Goal: Communication & Community: Answer question/provide support

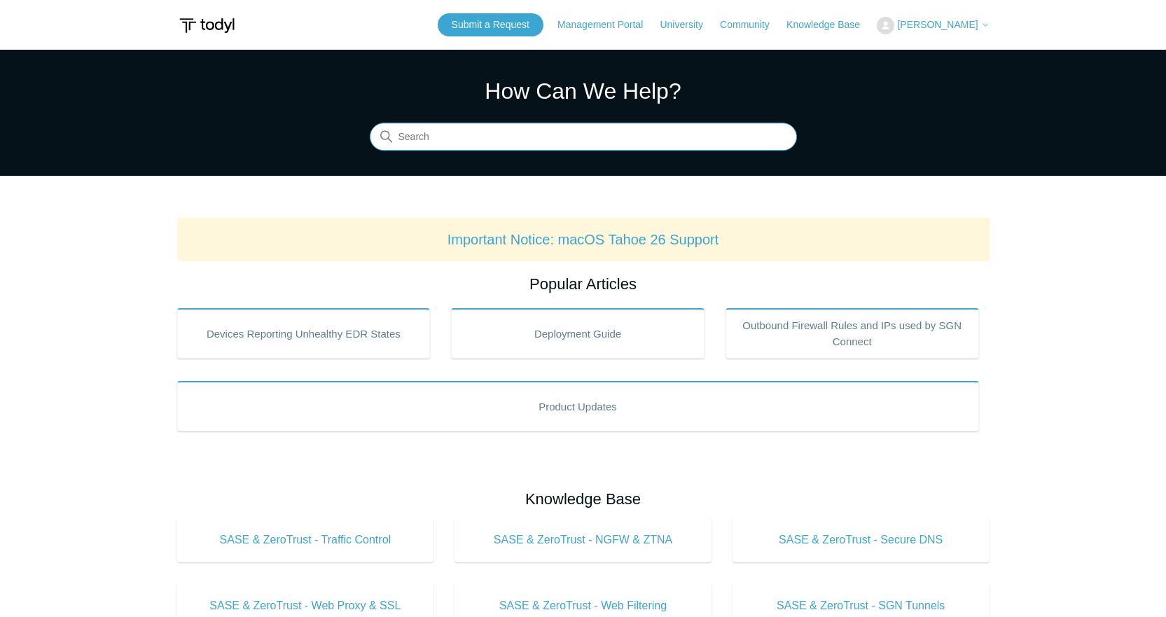
click at [471, 139] on input "Search" at bounding box center [583, 137] width 427 height 28
type input "tenant proxy locations"
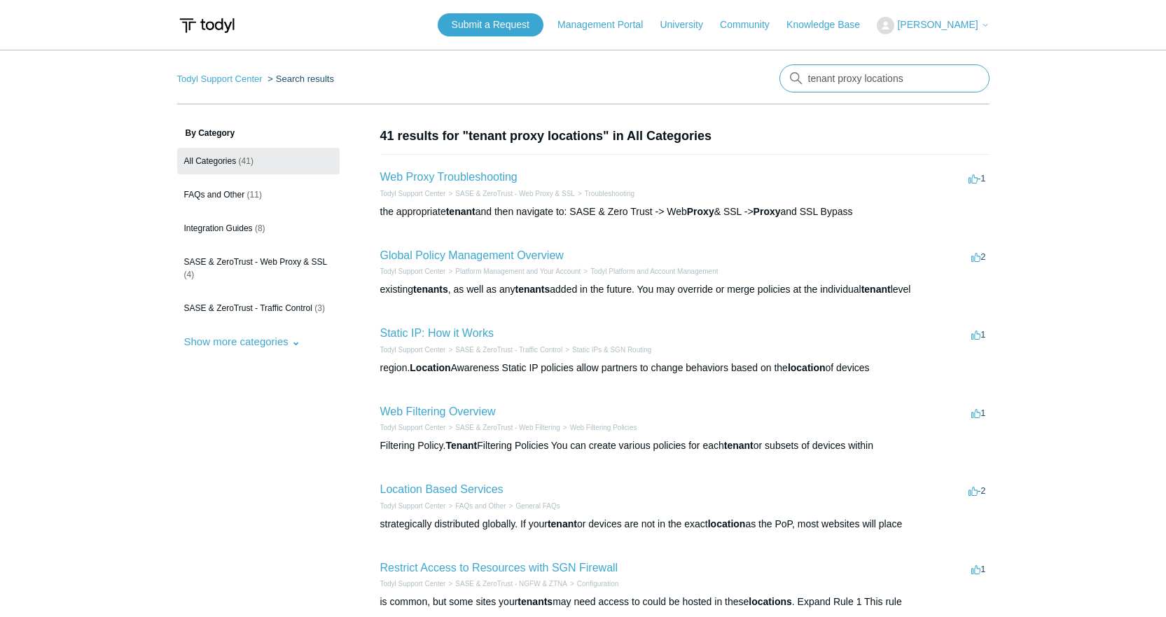
drag, startPoint x: 860, startPoint y: 77, endPoint x: 759, endPoint y: 76, distance: 101.6
click at [759, 76] on nav "Todyl Support Center Search results tenant proxy locations" at bounding box center [583, 84] width 813 height 40
type input "SGN agent locations"
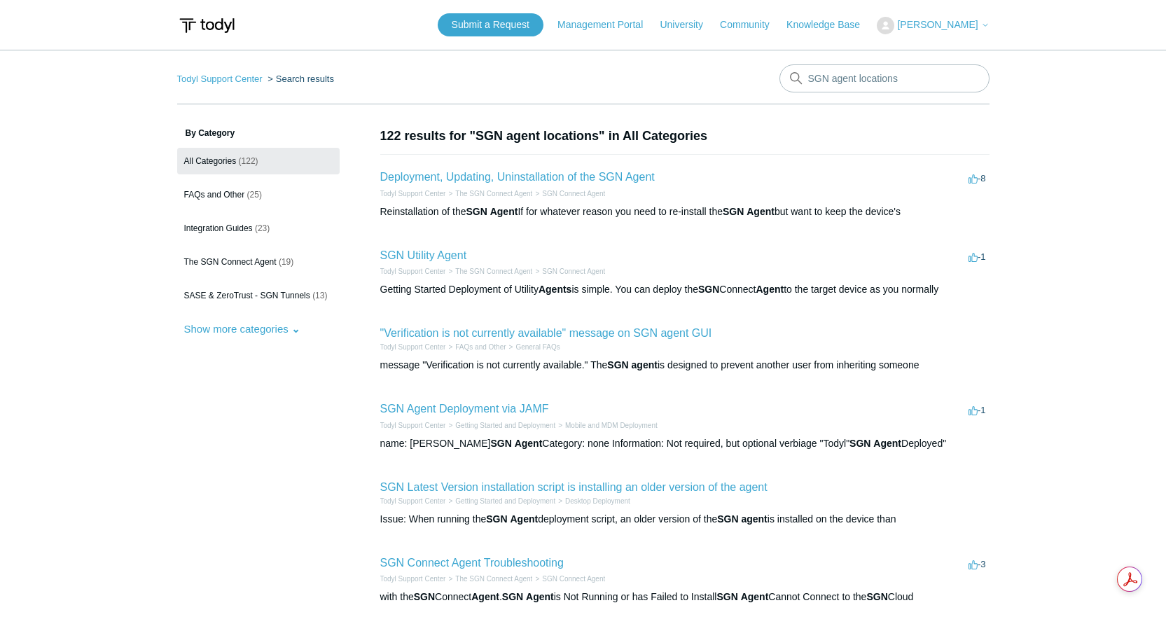
click at [975, 21] on span "[PERSON_NAME]" at bounding box center [937, 24] width 81 height 11
click at [1026, 18] on body "Skip to main content Submit a Request Management Portal University Community Kn…" at bounding box center [583, 538] width 1166 height 1076
click at [523, 23] on link "Submit a Request" at bounding box center [491, 24] width 106 height 23
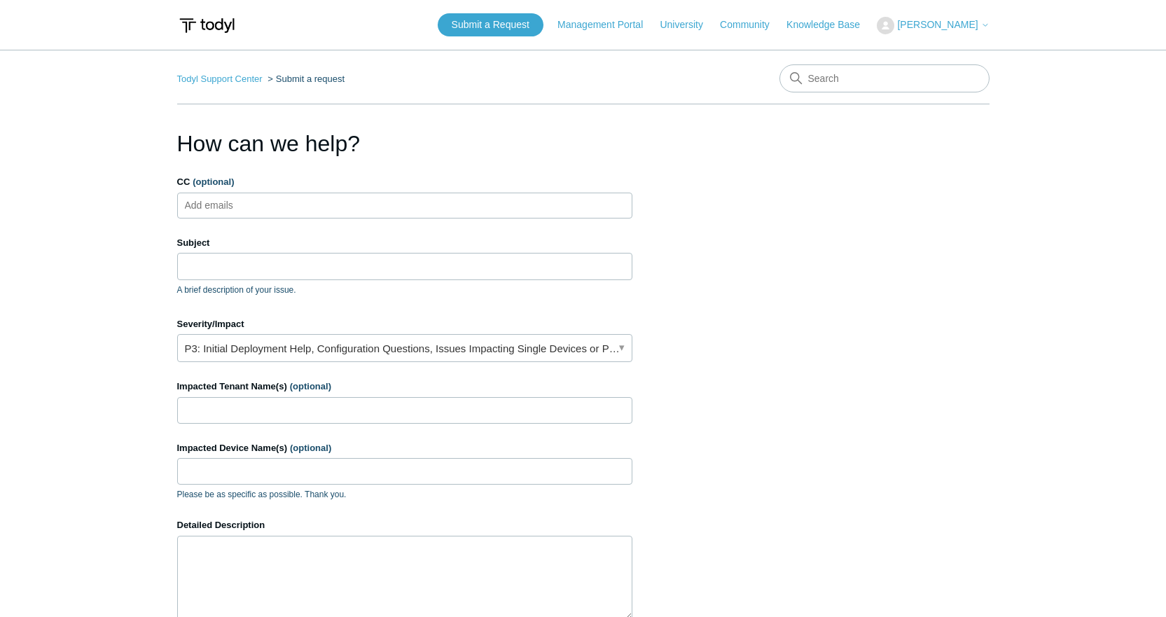
click at [338, 200] on ul "Add emails" at bounding box center [404, 206] width 455 height 26
click at [273, 268] on input "Subject" at bounding box center [404, 266] width 455 height 27
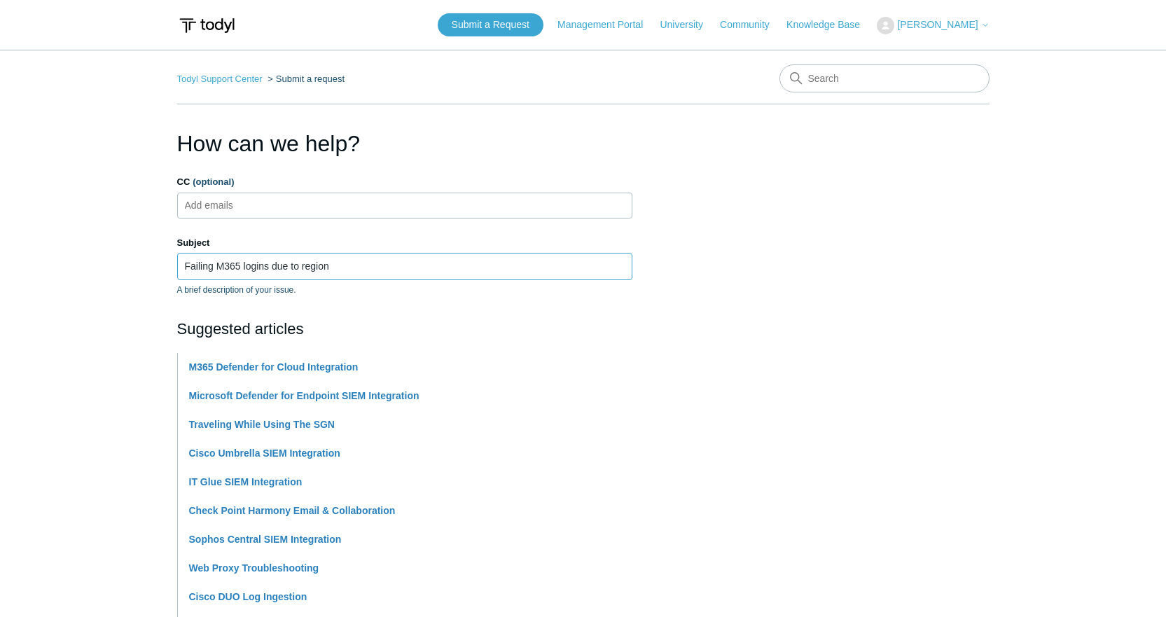
click at [343, 273] on input "Failing M365 logins due to region" at bounding box center [404, 266] width 455 height 27
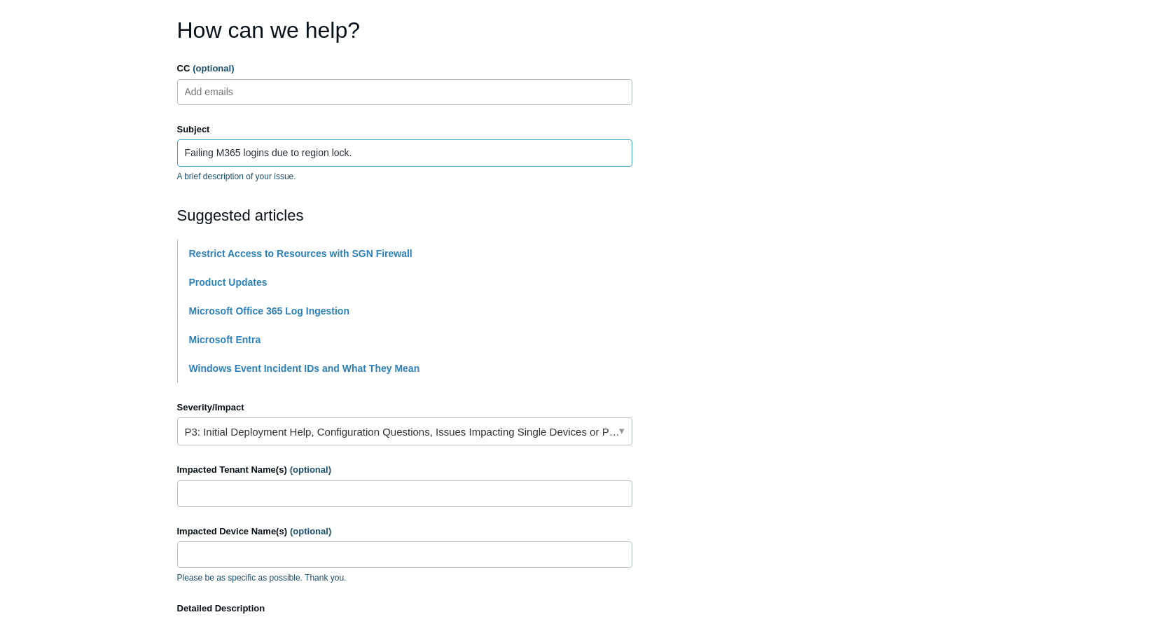
scroll to position [280, 0]
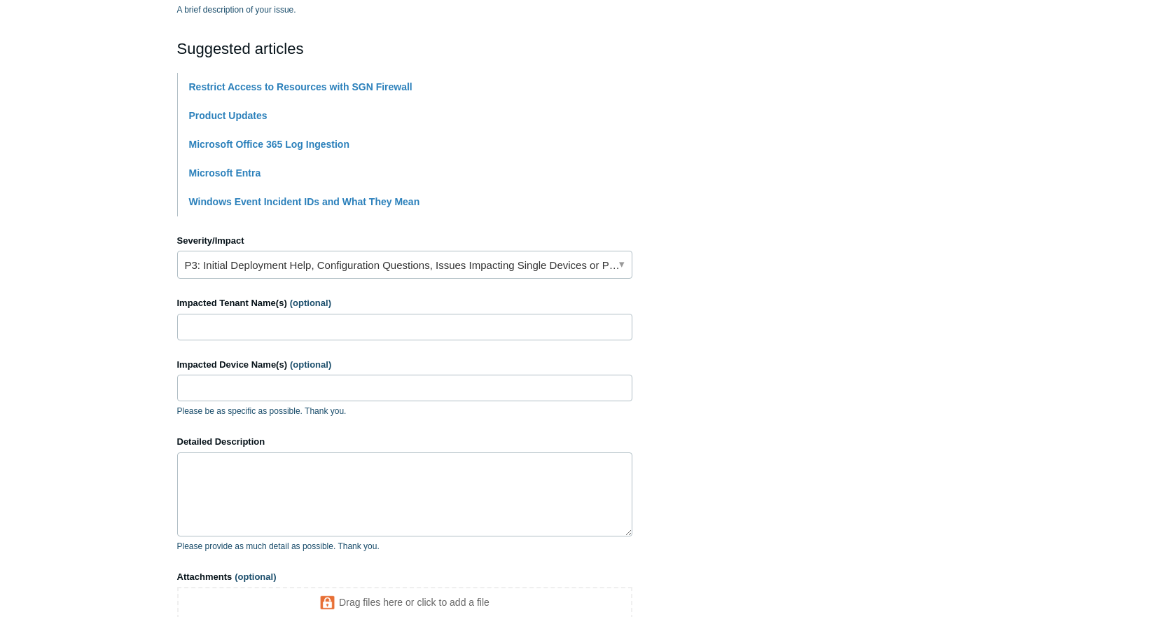
type input "Failing M365 logins due to region lock."
click at [355, 329] on input "Impacted Tenant Name(s) (optional)" at bounding box center [404, 327] width 455 height 27
type input "DHC communications inc"
click at [287, 382] on input "Impacted Device Name(s) (optional)" at bounding box center [404, 388] width 455 height 27
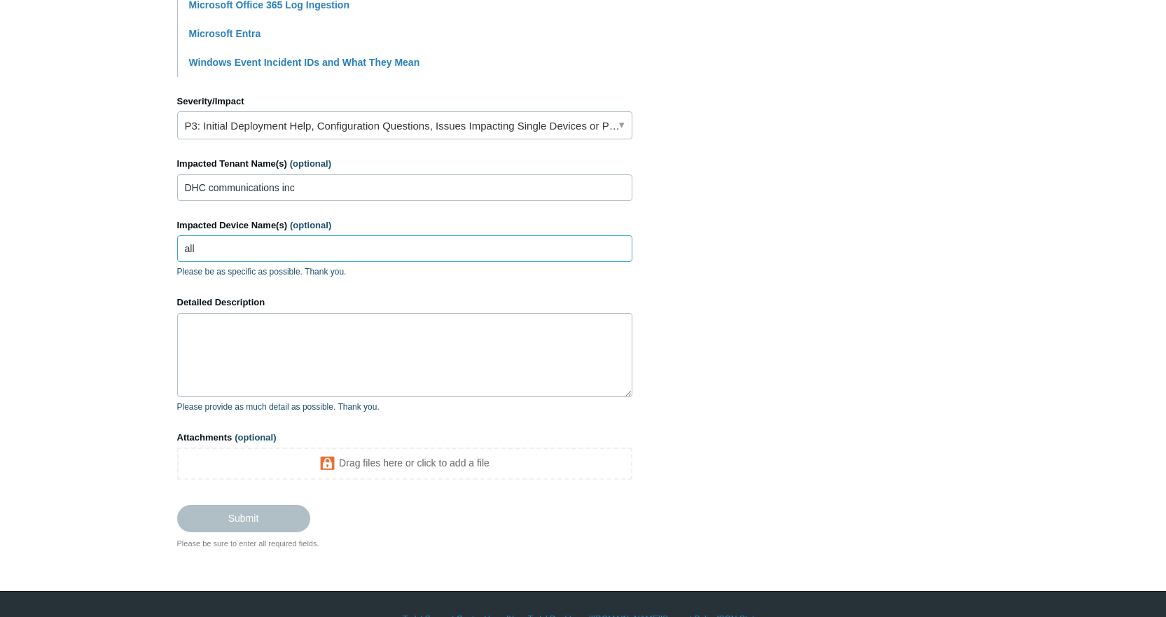
scroll to position [420, 0]
type input "all"
click at [314, 363] on textarea "Detailed Description" at bounding box center [404, 354] width 455 height 84
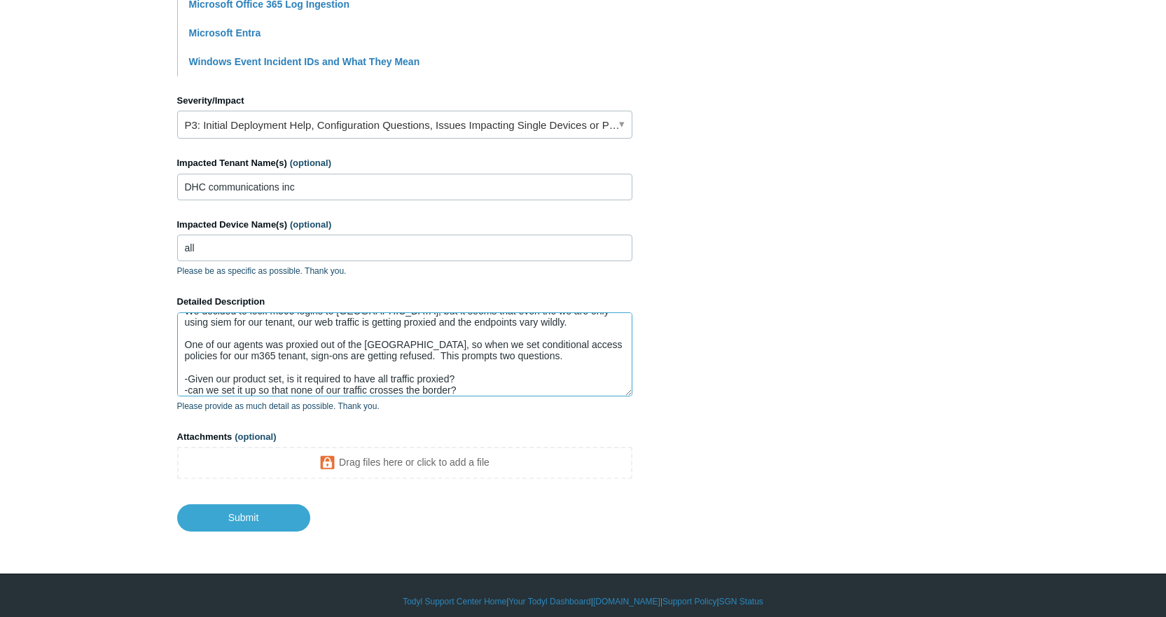
scroll to position [22, 0]
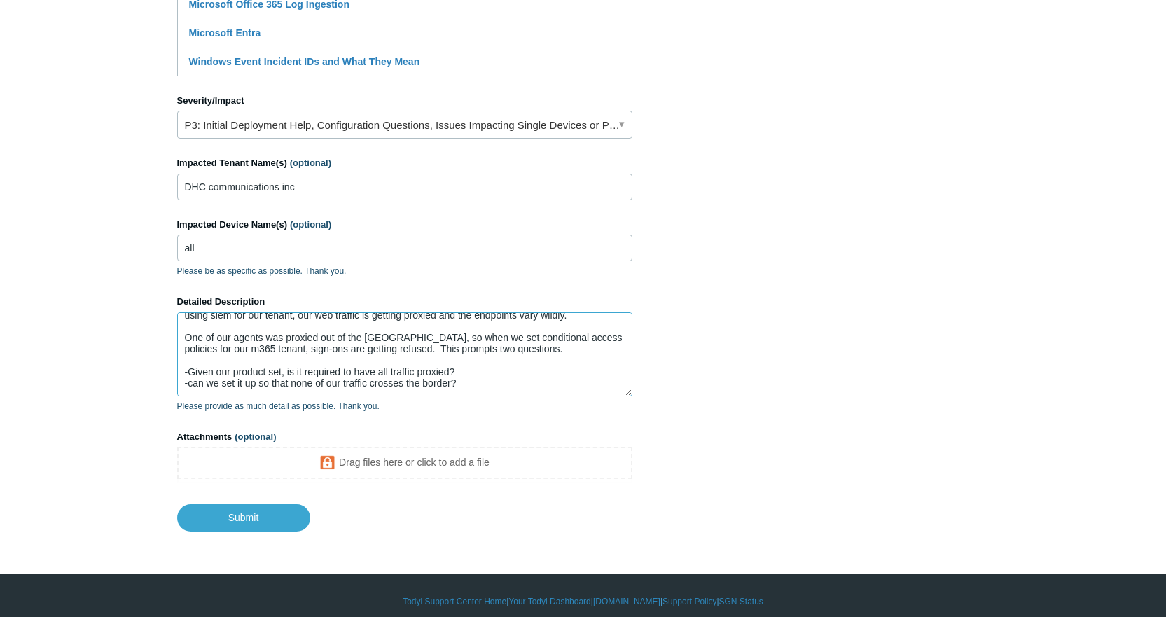
drag, startPoint x: 194, startPoint y: 392, endPoint x: 187, endPoint y: 392, distance: 7.0
click at [187, 392] on textarea "We decided to lock m365 logins to canada, but it seems that even tho we are onl…" at bounding box center [404, 354] width 455 height 84
click at [522, 390] on textarea "We decided to lock m365 logins to canada, but it seems that even tho we are onl…" at bounding box center [404, 354] width 455 height 84
click at [238, 339] on textarea "We decided to lock m365 logins to canada, but it seems that even tho we are onl…" at bounding box center [404, 354] width 455 height 84
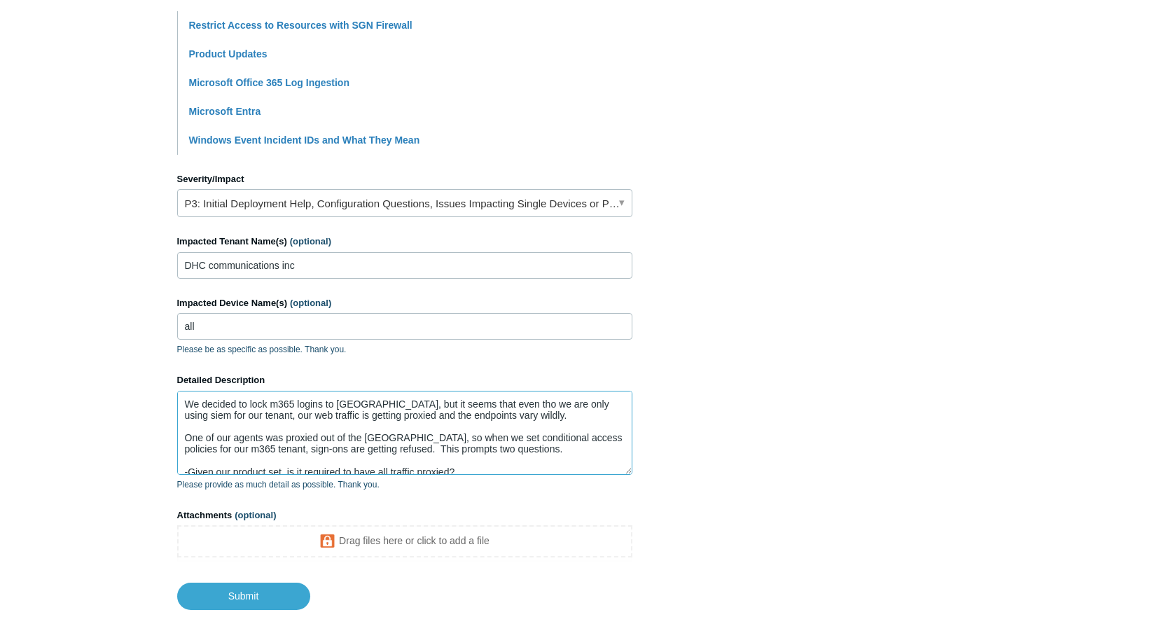
scroll to position [432, 0]
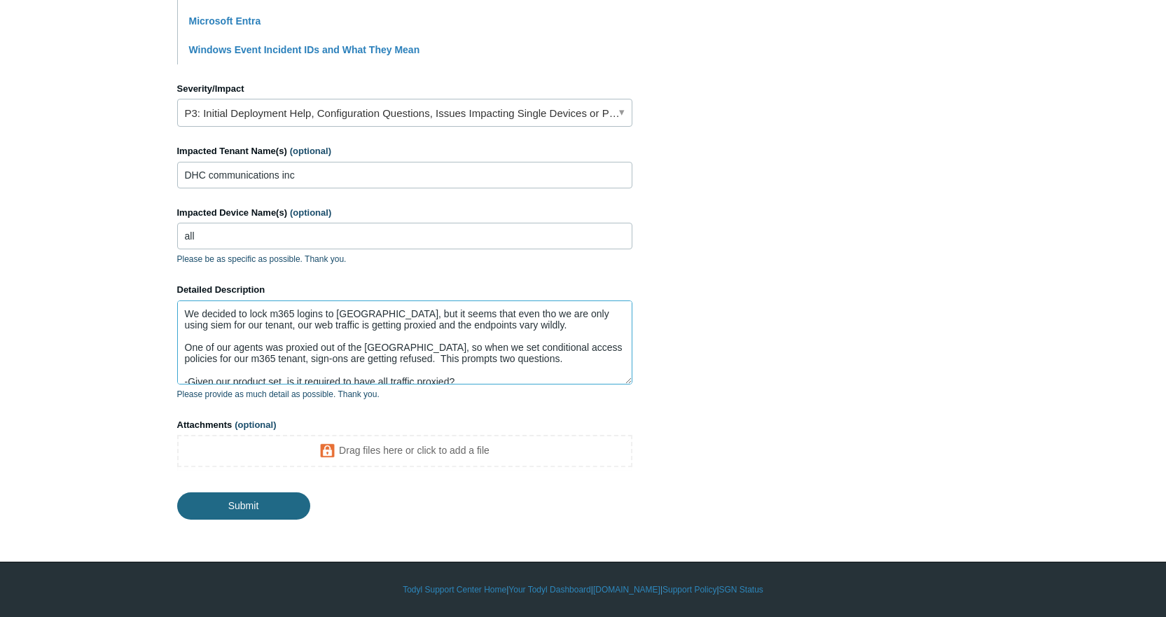
type textarea "We decided to lock m365 logins to canada, but it seems that even tho we are onl…"
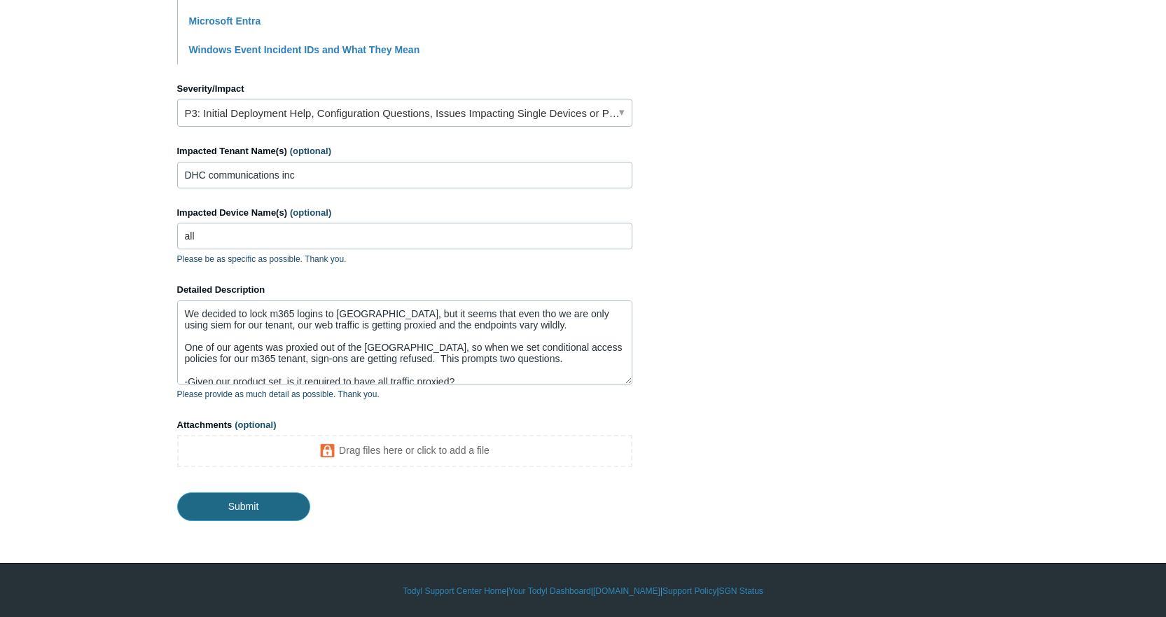
click at [219, 515] on input "Submit" at bounding box center [243, 507] width 133 height 28
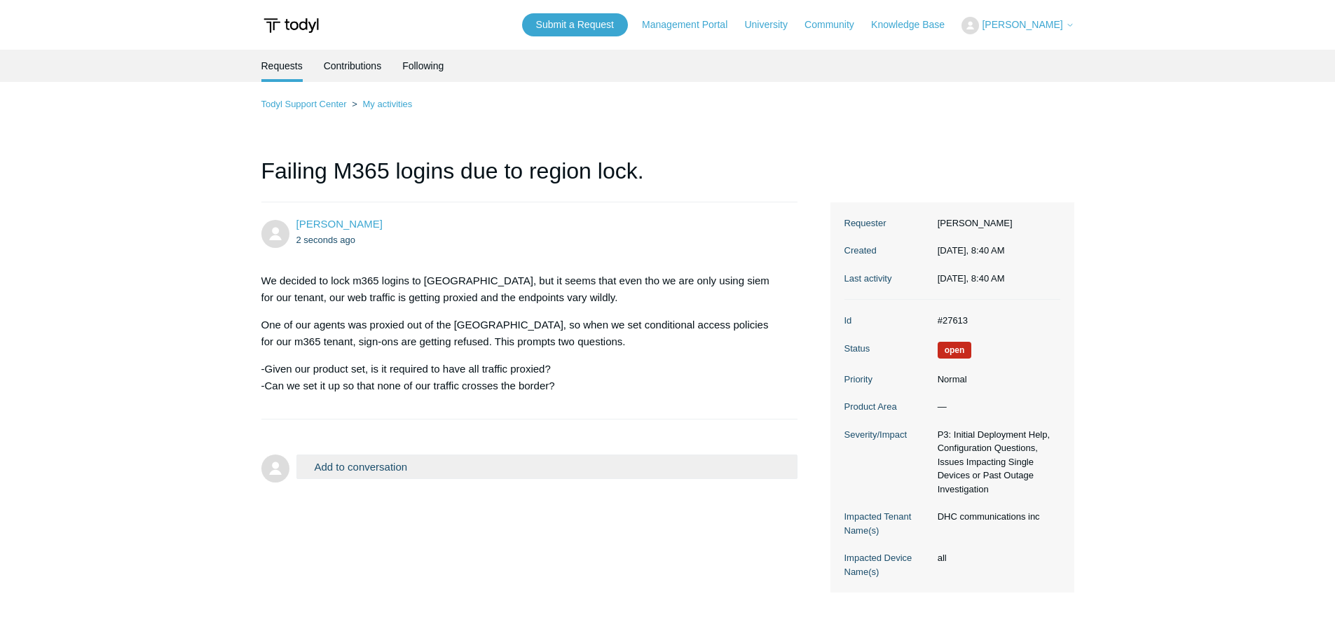
click at [661, 240] on ul "2 seconds ago" at bounding box center [540, 240] width 488 height 16
click at [382, 102] on link "My activities" at bounding box center [387, 104] width 50 height 11
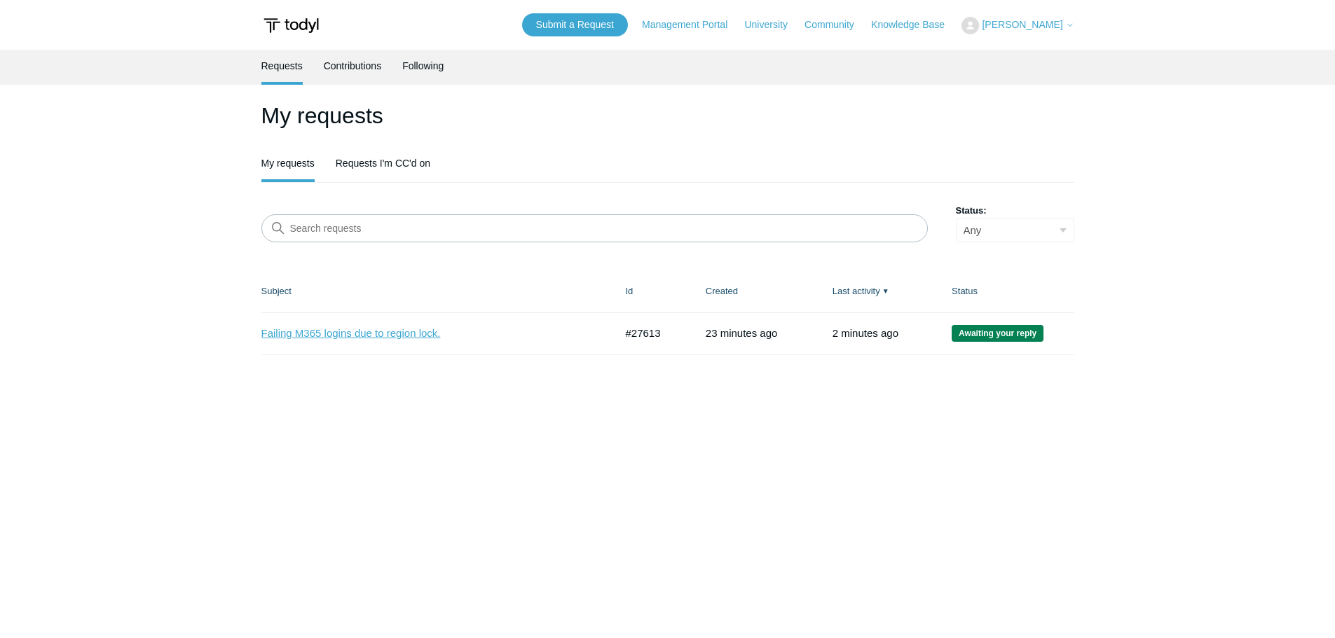
click at [346, 326] on link "Failing M365 logins due to region lock." at bounding box center [427, 334] width 333 height 16
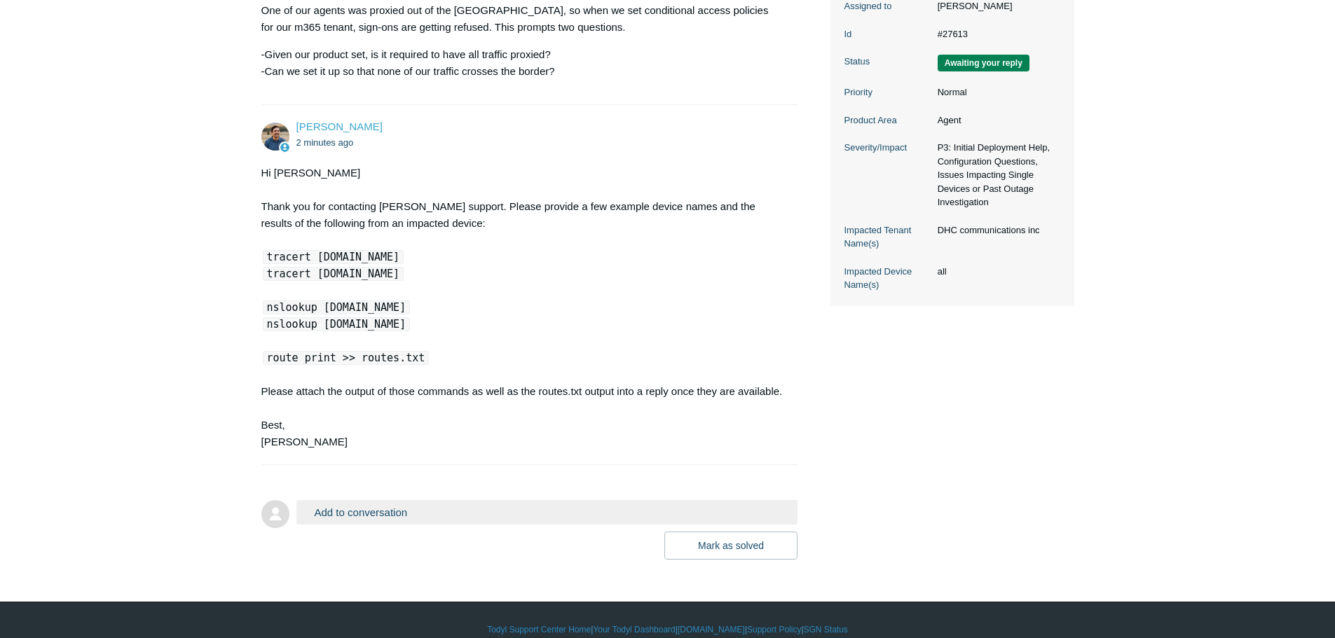
scroll to position [333, 0]
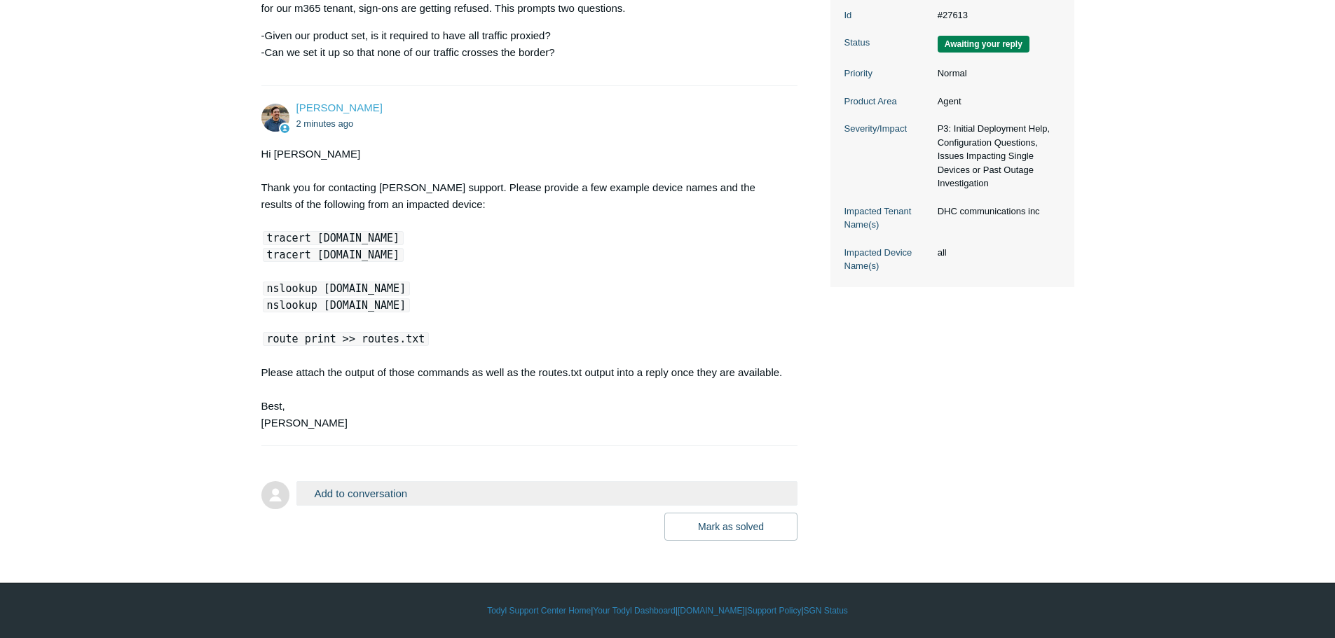
click at [357, 498] on button "Add to conversation" at bounding box center [547, 493] width 502 height 25
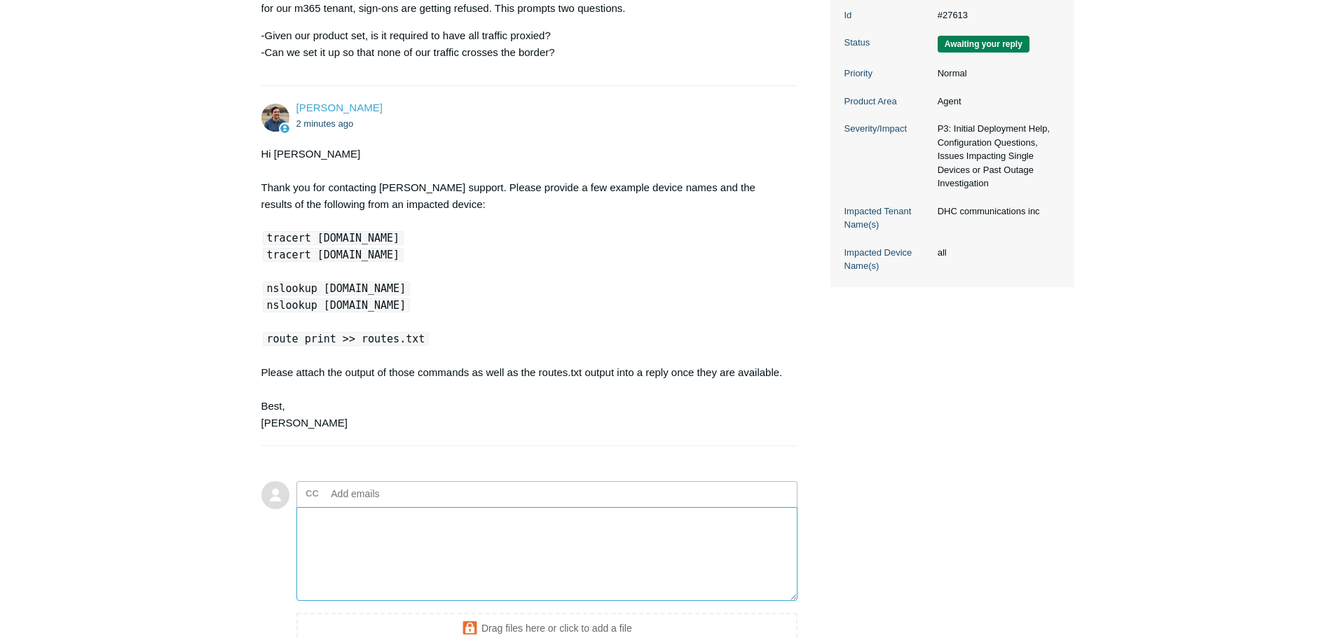
click at [397, 532] on textarea "Add your reply" at bounding box center [547, 554] width 502 height 95
click at [399, 304] on div "Hi Derrick Thank you for contacting Todyl support. Please provide a few example…" at bounding box center [522, 289] width 523 height 286
drag, startPoint x: 394, startPoint y: 305, endPoint x: 267, endPoint y: 309, distance: 127.6
click at [267, 310] on div "Hi Derrick Thank you for contacting Todyl support. Please provide a few example…" at bounding box center [522, 289] width 523 height 286
copy code "nslookup [DOMAIN_NAME]"
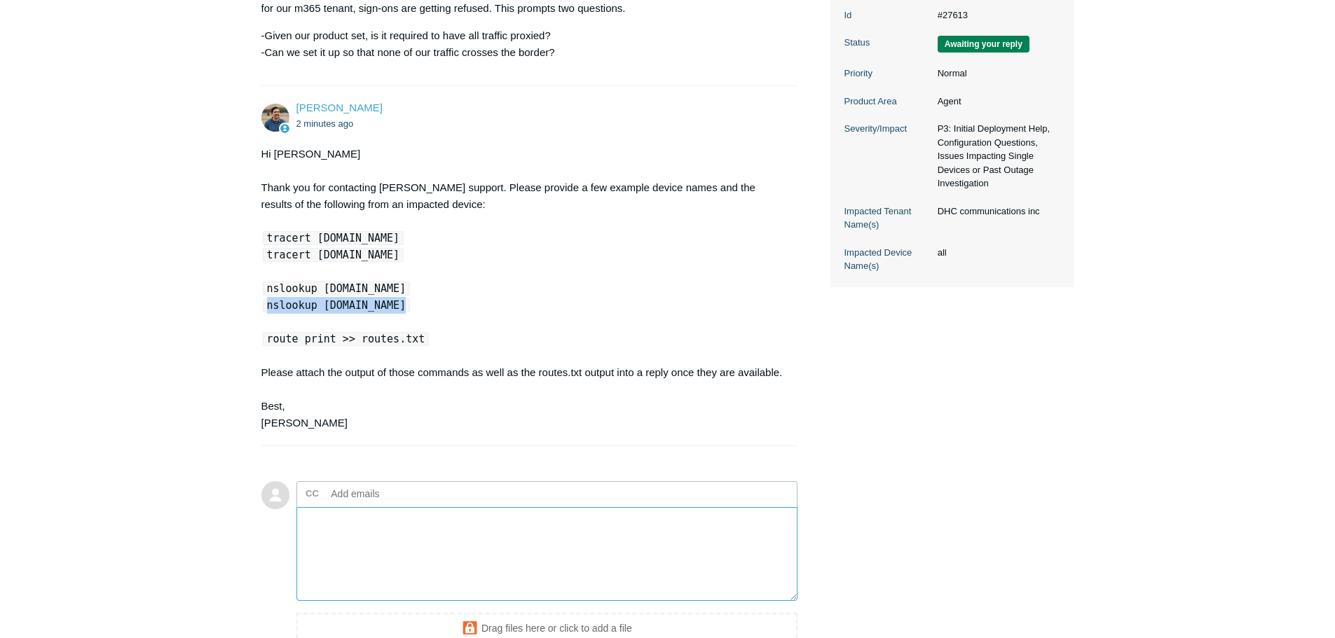
click at [400, 531] on textarea "Add your reply" at bounding box center [547, 554] width 502 height 95
paste textarea "C:\Users\derrick.hansen>tracert login.microsoftonline.com Tracing route to www.…"
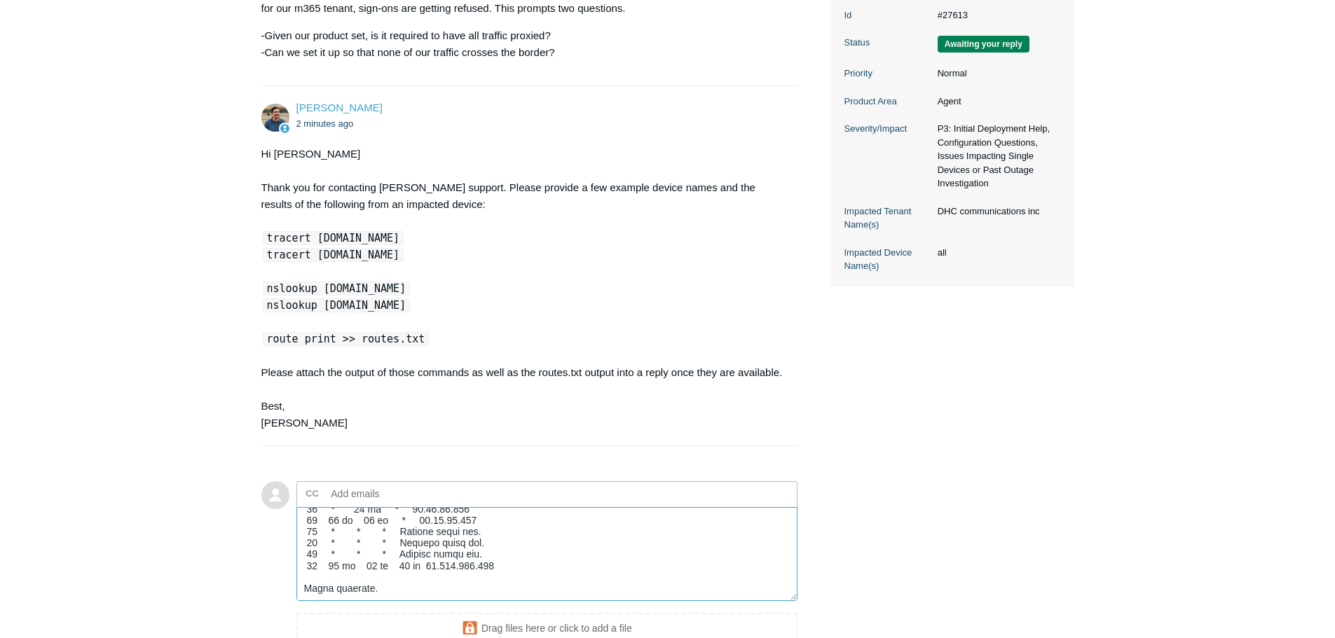
scroll to position [242, 0]
drag, startPoint x: 268, startPoint y: 338, endPoint x: 427, endPoint y: 333, distance: 159.1
click at [427, 333] on div "Hi Derrick Thank you for contacting Todyl support. Please provide a few example…" at bounding box center [522, 289] width 523 height 286
copy code "route print >> routes.txt"
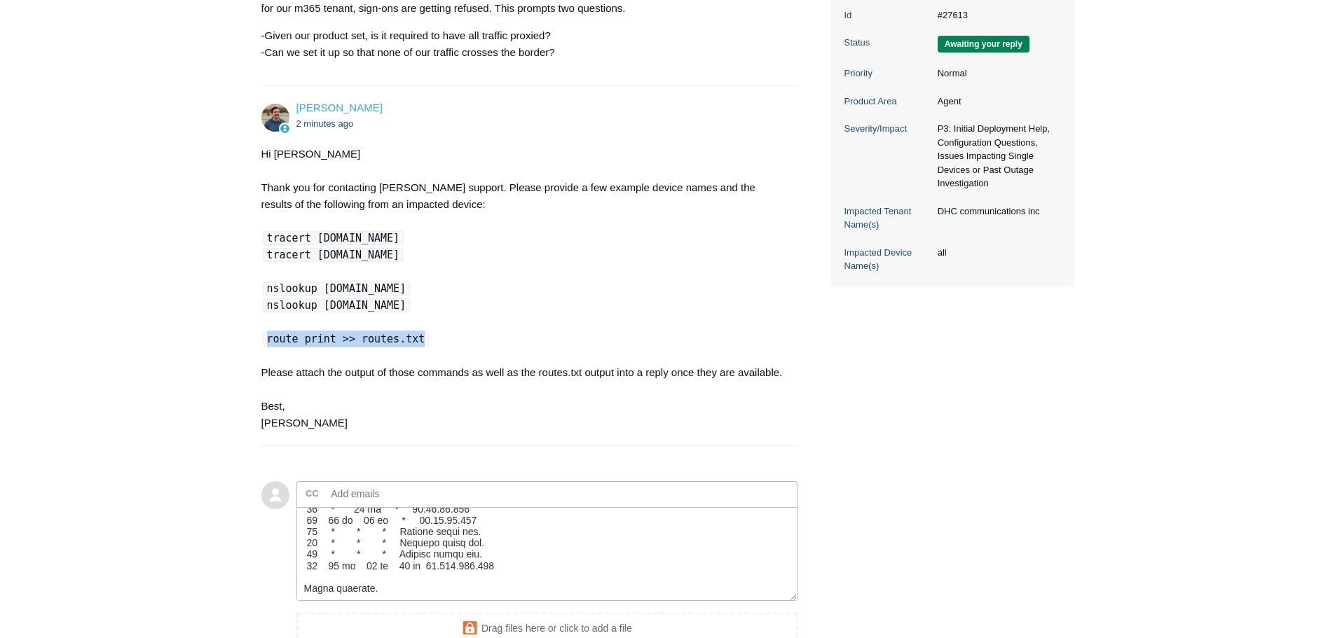
copy code "route print >> routes.txt"
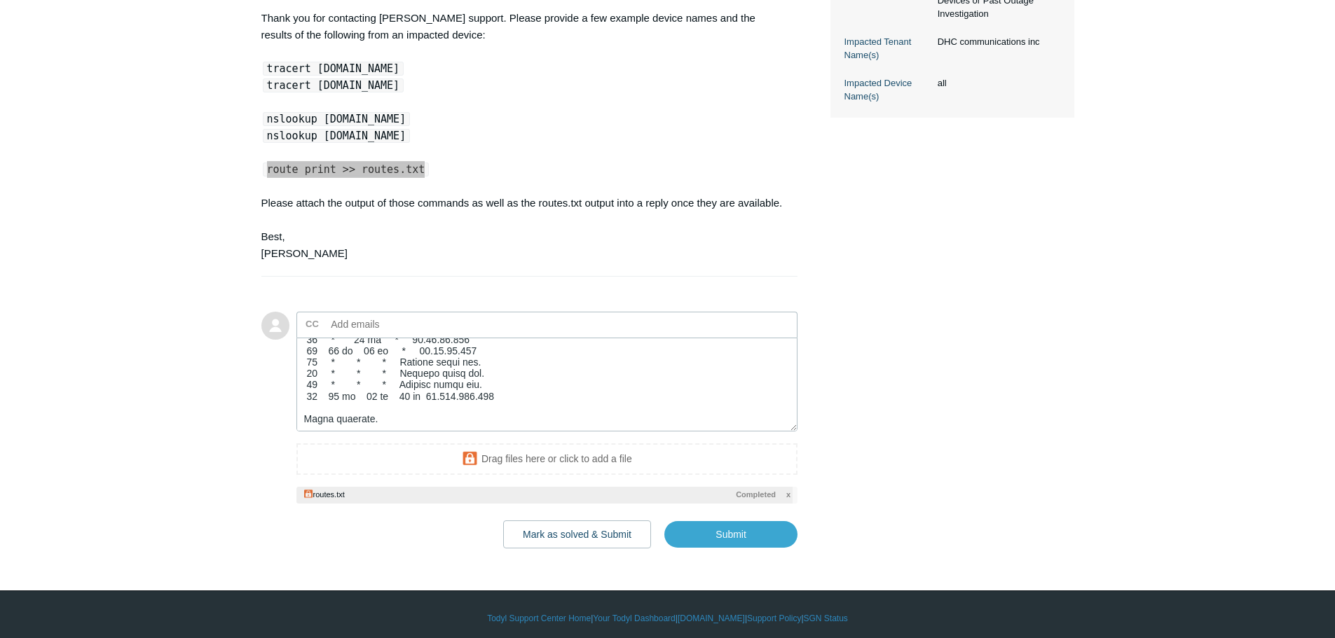
scroll to position [511, 0]
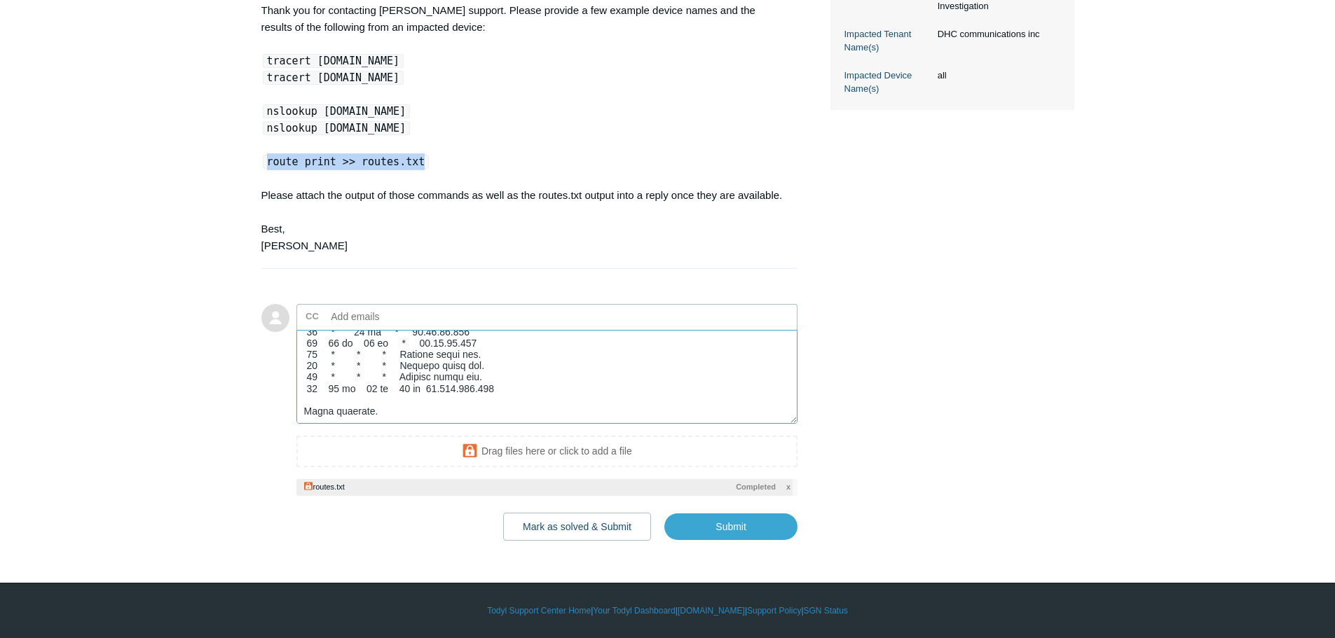
click at [399, 397] on textarea "Add your reply" at bounding box center [547, 377] width 502 height 95
paste textarea "C:\Users\derrick.hansen>nslookup login.microsoftonline.com Server: MOX-DC.Mox.l…"
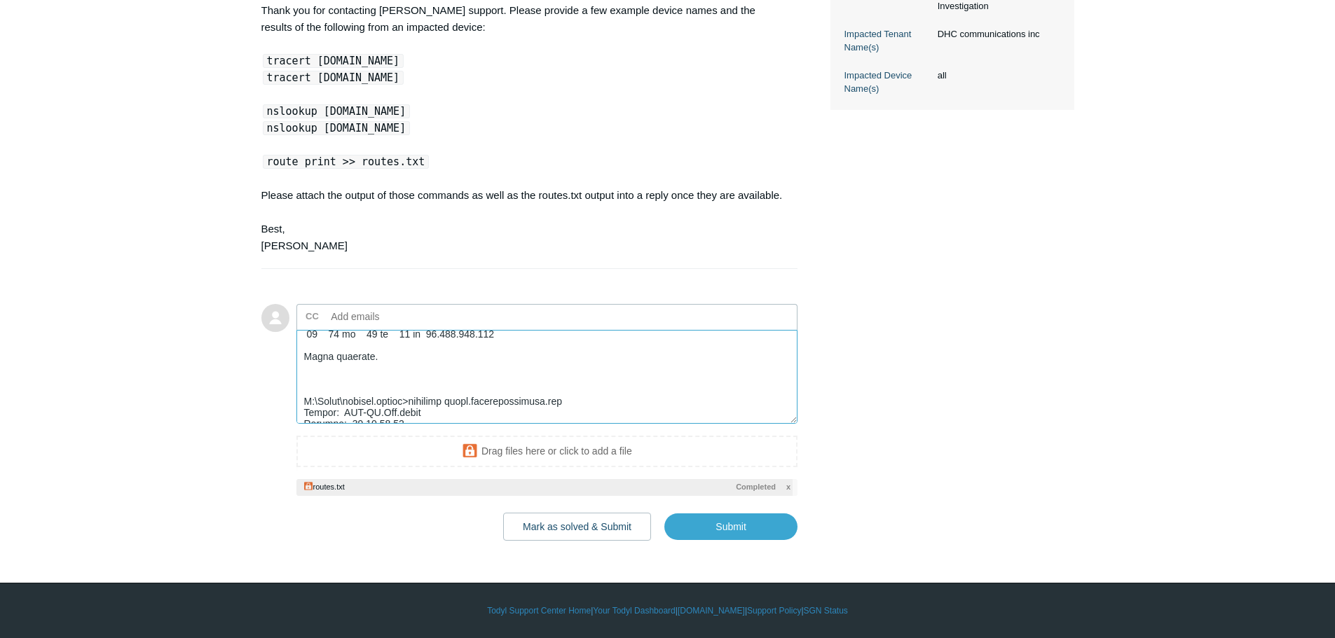
scroll to position [281, 0]
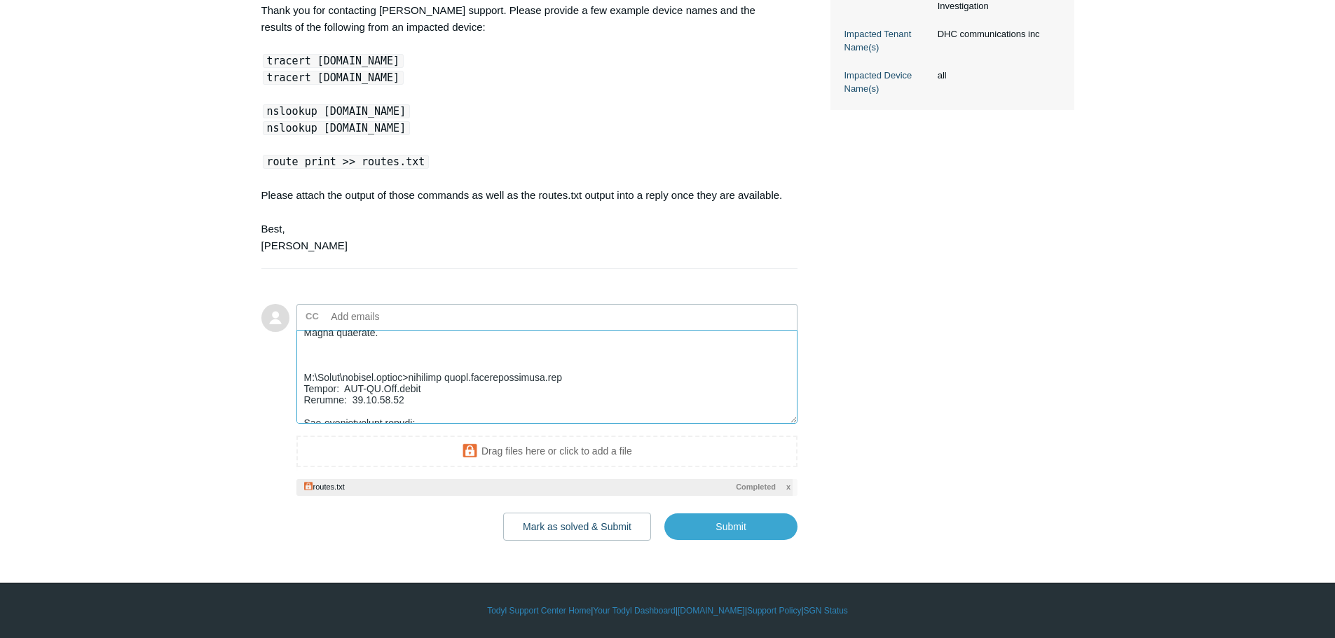
click at [373, 359] on textarea "Add your reply" at bounding box center [547, 377] width 502 height 95
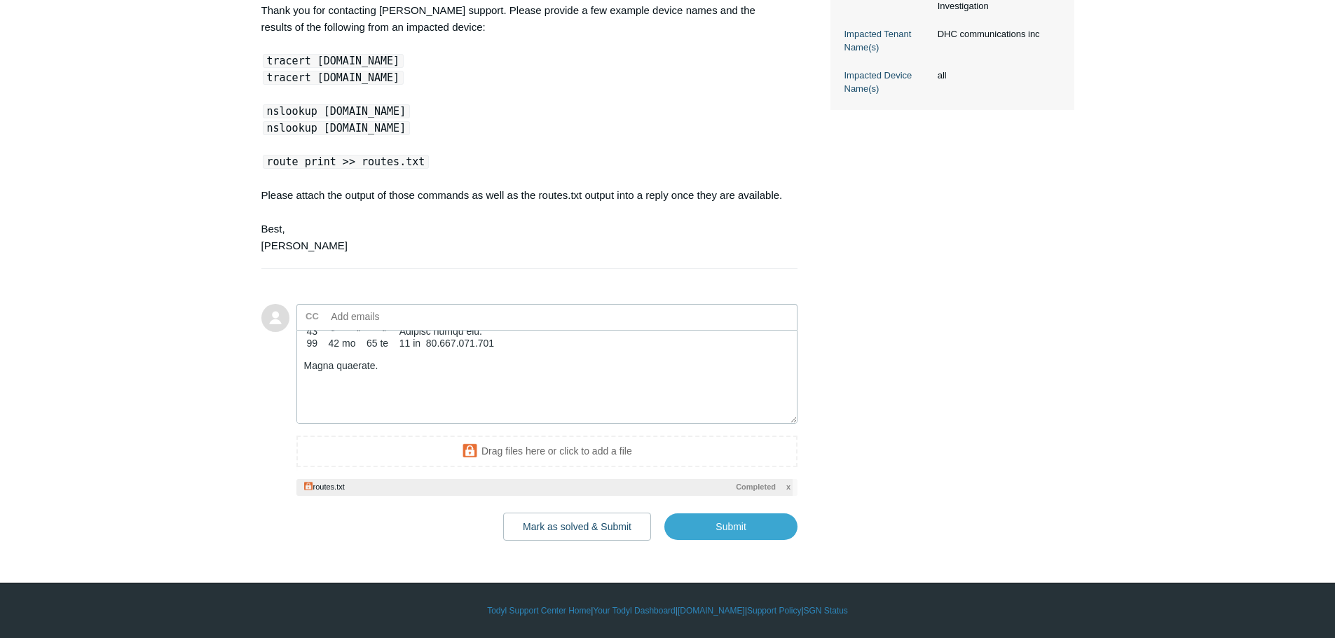
scroll to position [280, 0]
click at [338, 367] on textarea "Add your reply" at bounding box center [547, 377] width 502 height 95
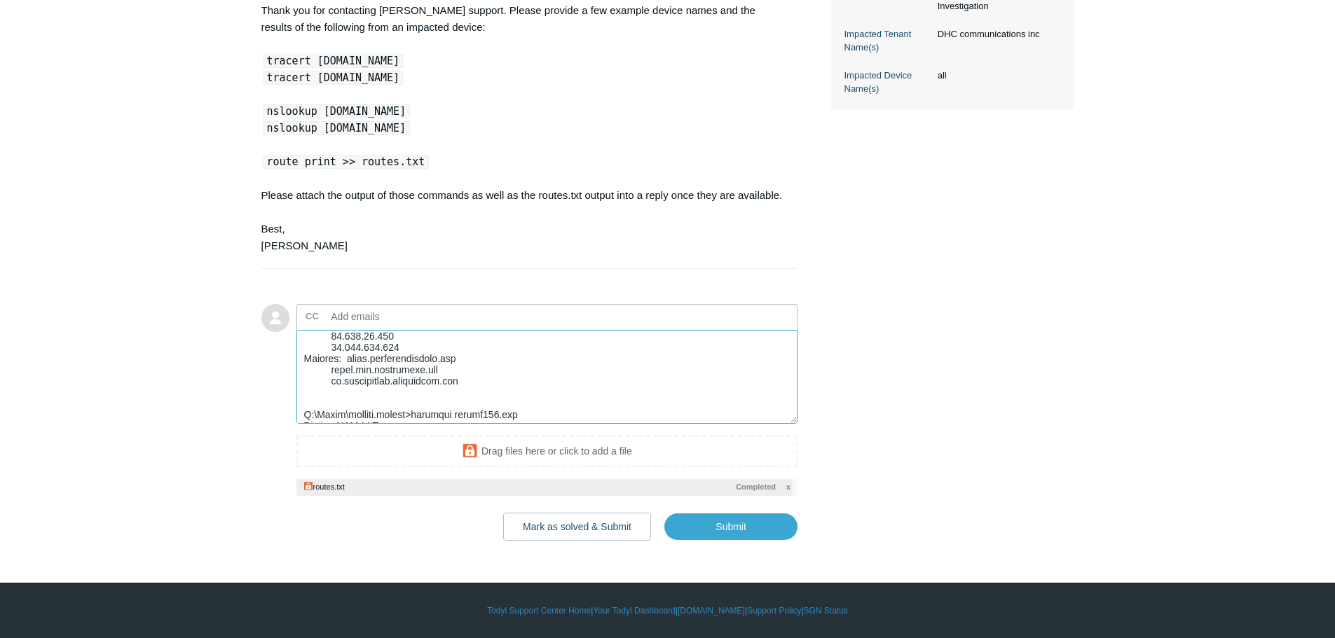
scroll to position [631, 0]
click at [310, 383] on textarea "Add your reply" at bounding box center [547, 377] width 502 height 95
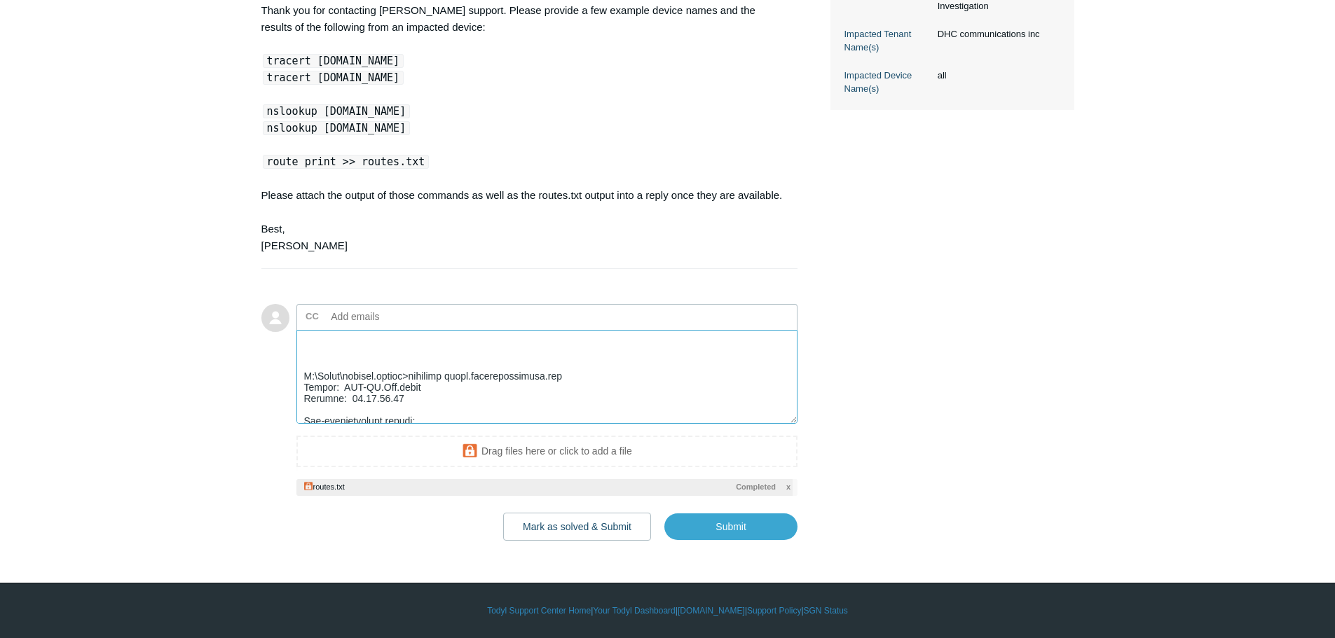
click at [329, 357] on textarea "Add your reply" at bounding box center [547, 377] width 502 height 95
click at [415, 395] on textarea "Add your reply" at bounding box center [547, 377] width 502 height 95
click at [366, 394] on textarea "Add your reply" at bounding box center [547, 377] width 502 height 95
paste textarea "C:\Users\derrick.hansen>tracert office365.com Tracing route to office365.com [2…"
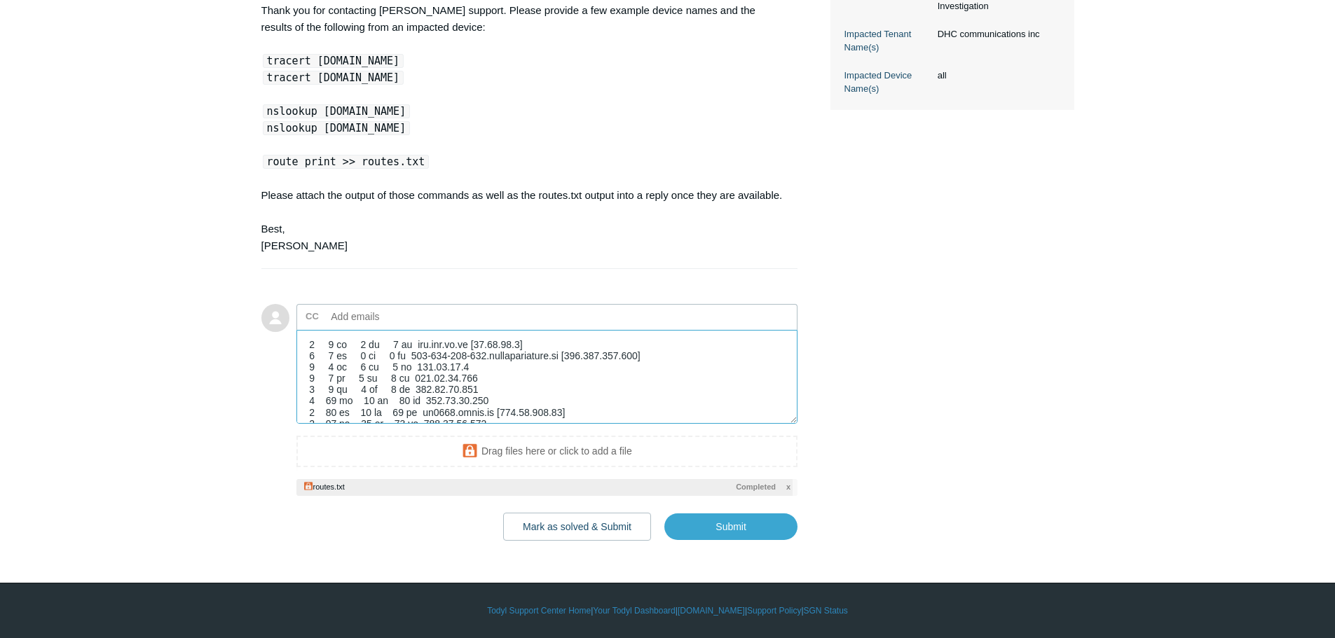
scroll to position [0, 0]
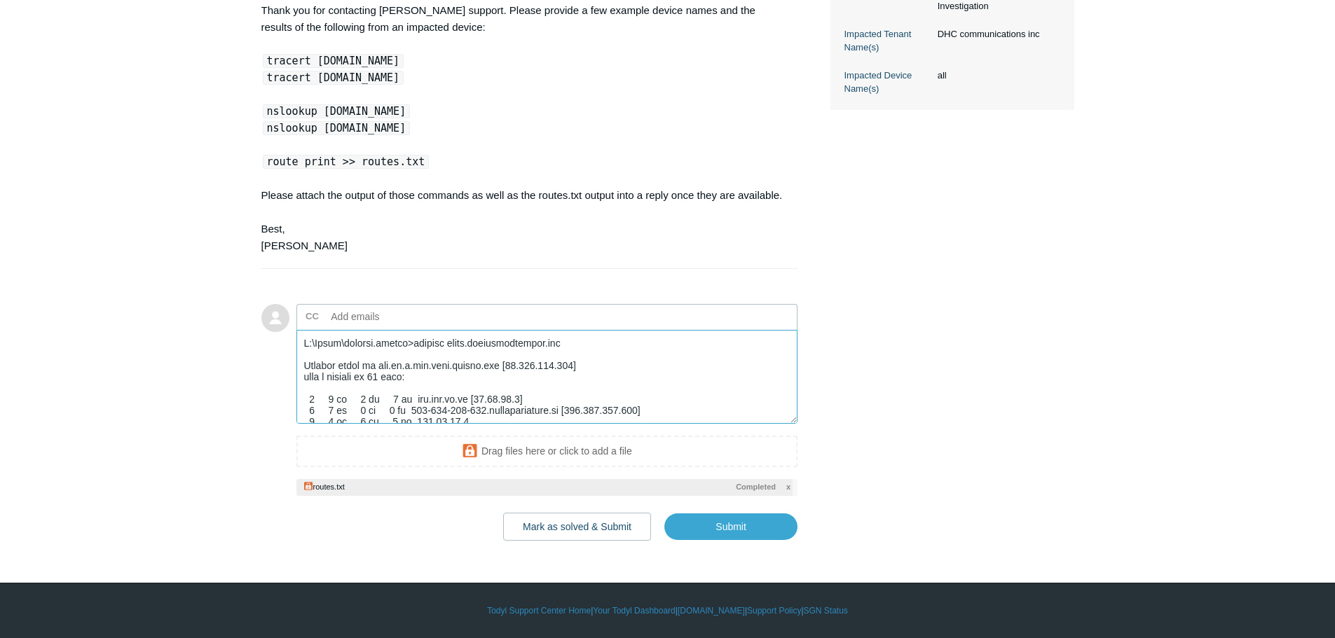
click at [305, 340] on textarea "Add your reply" at bounding box center [547, 377] width 502 height 95
click at [346, 345] on textarea "Add your reply" at bounding box center [547, 377] width 502 height 95
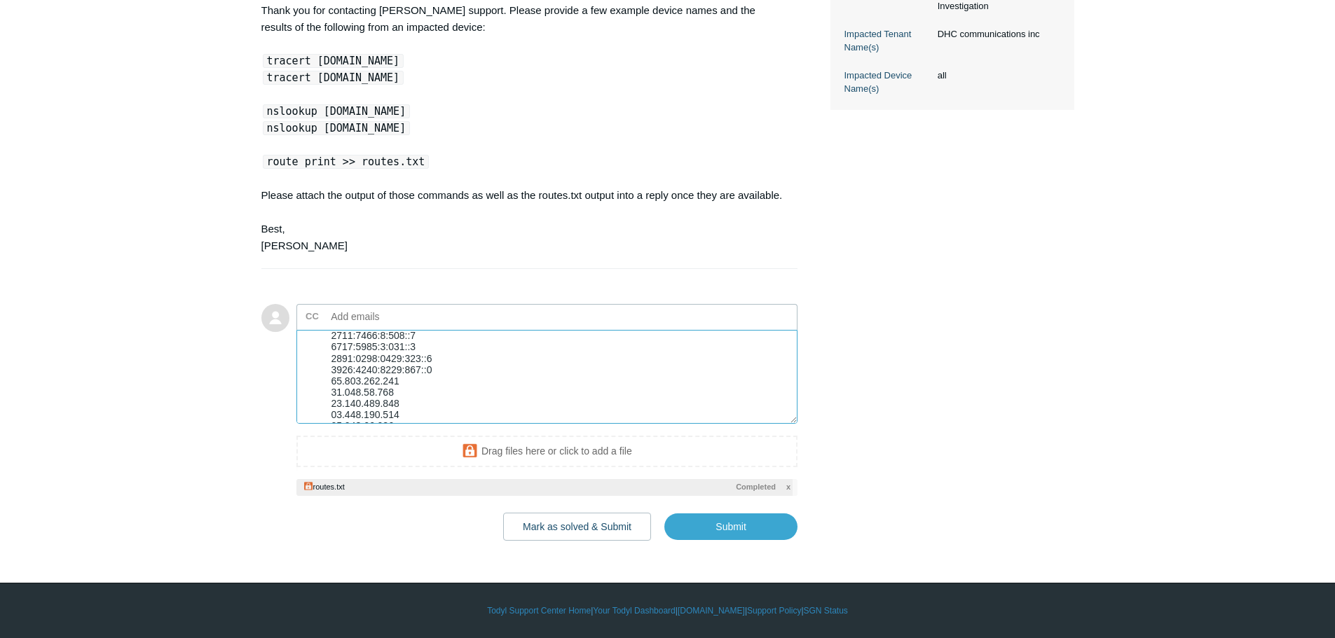
scroll to position [1172, 0]
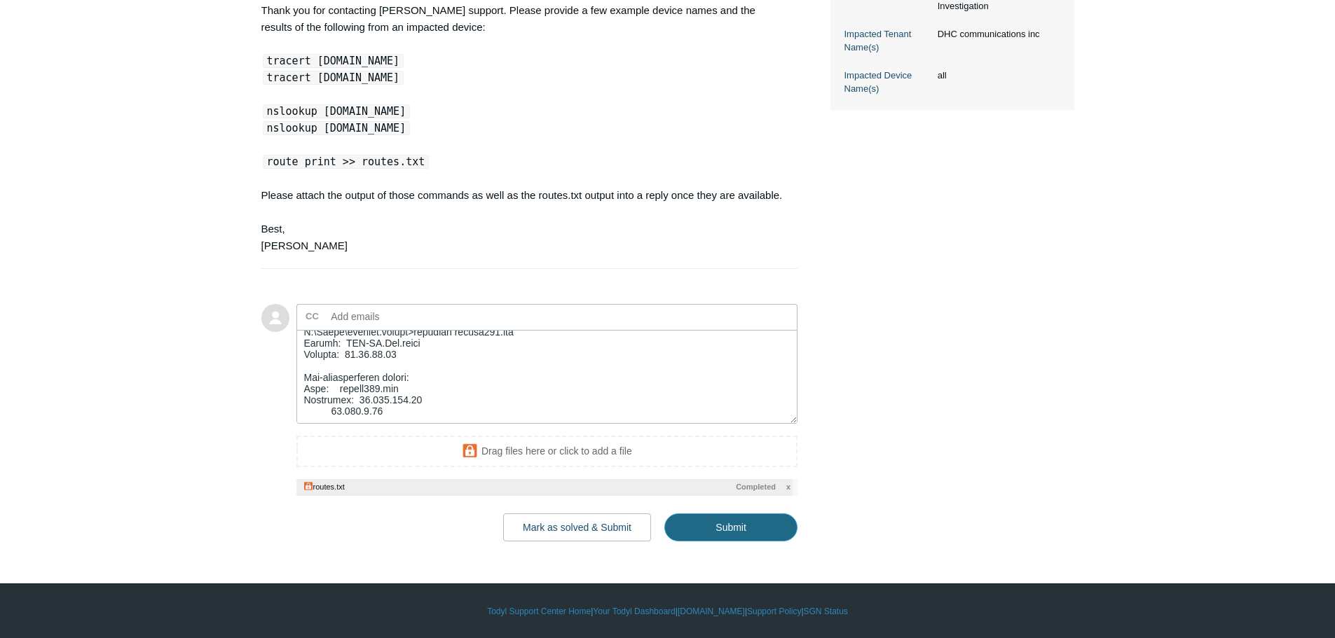
click at [745, 528] on input "Submit" at bounding box center [730, 528] width 133 height 28
type textarea "This was from my workstation, we only had one complaint from a user who was not…"
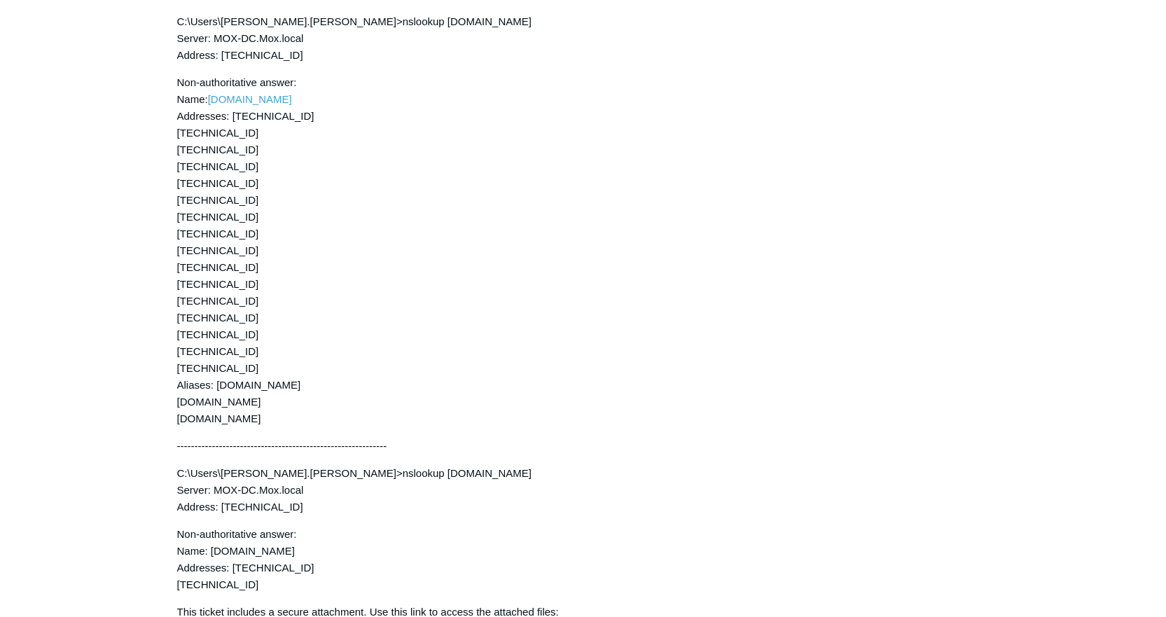
scroll to position [2165, 0]
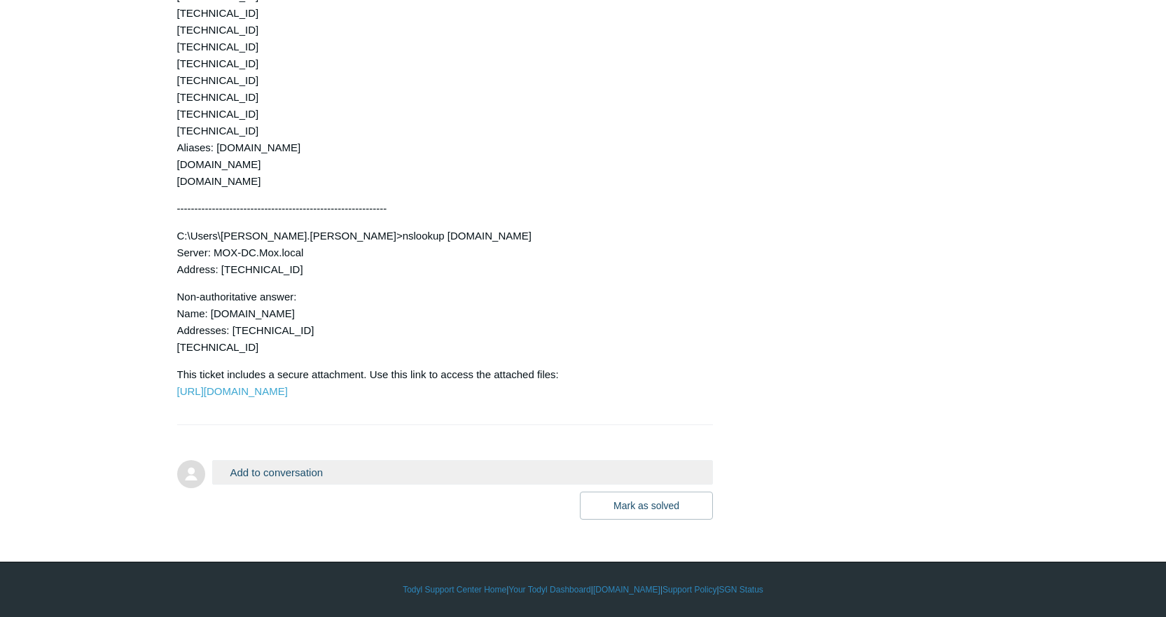
click at [327, 474] on button "Add to conversation" at bounding box center [463, 472] width 502 height 25
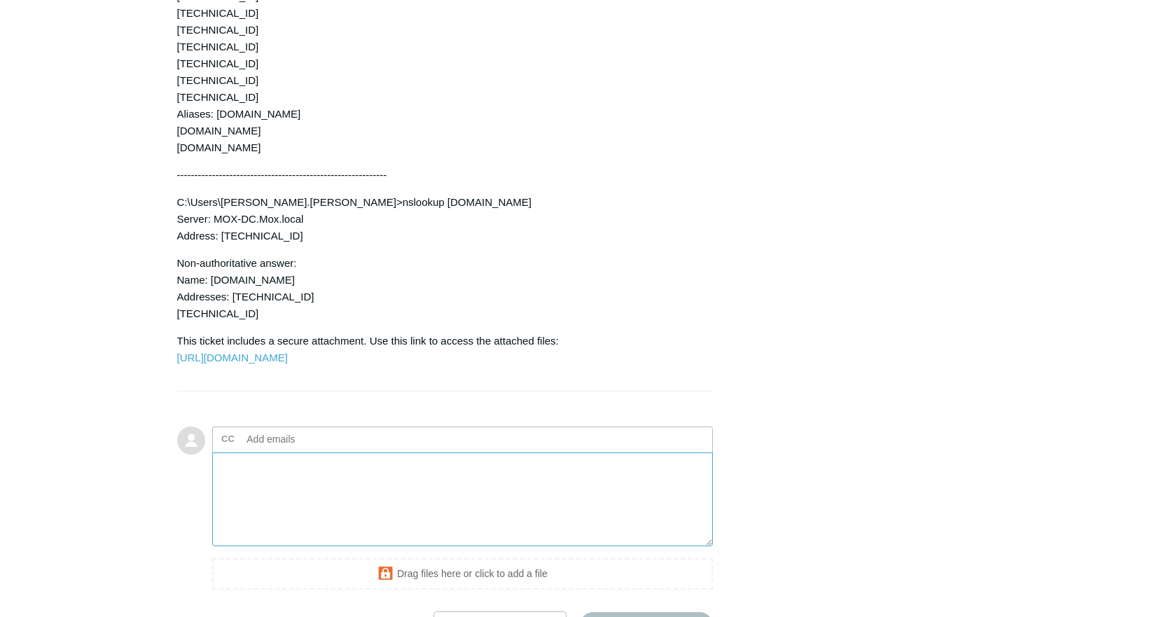
click at [371, 518] on textarea "Add your reply" at bounding box center [463, 500] width 502 height 95
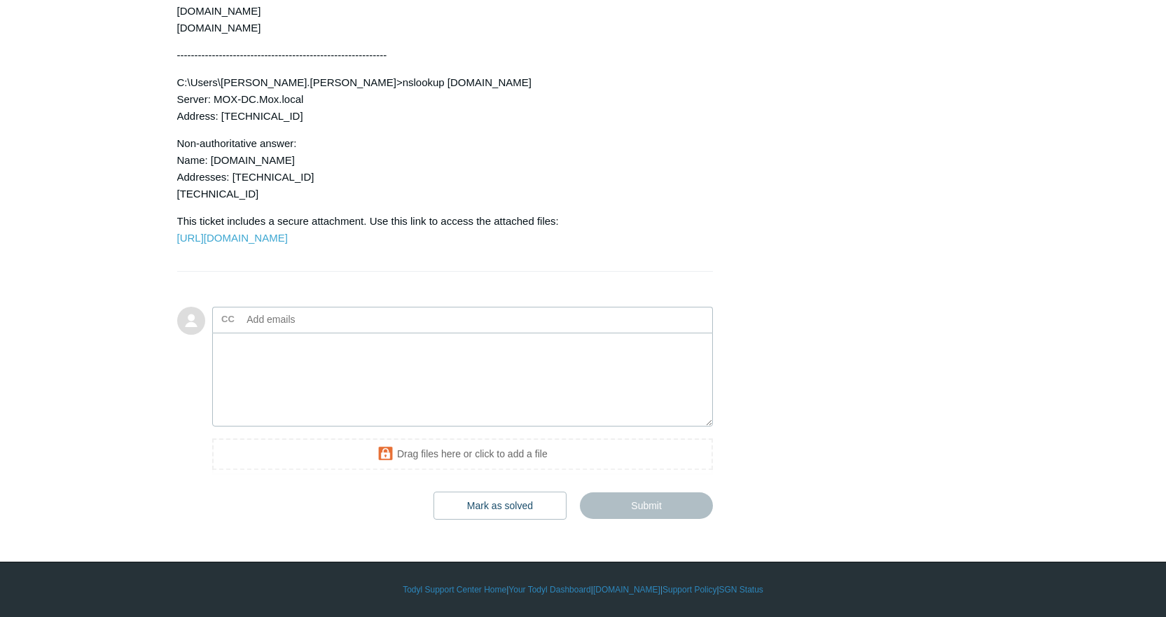
scroll to position [2318, 0]
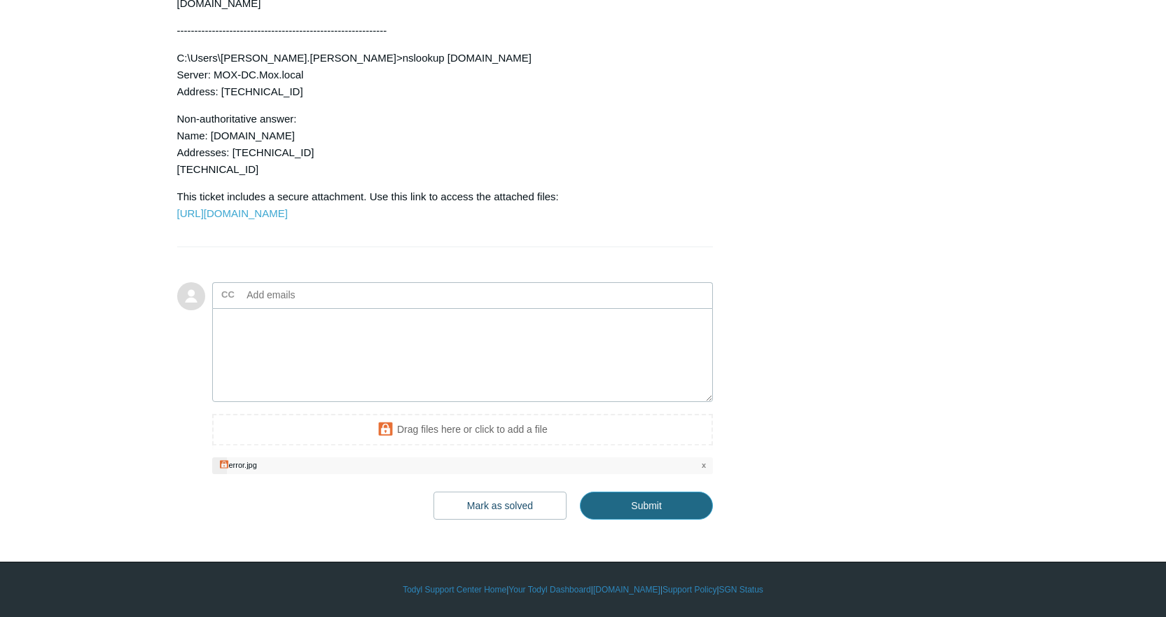
click at [626, 520] on input "Submit" at bounding box center [646, 506] width 133 height 28
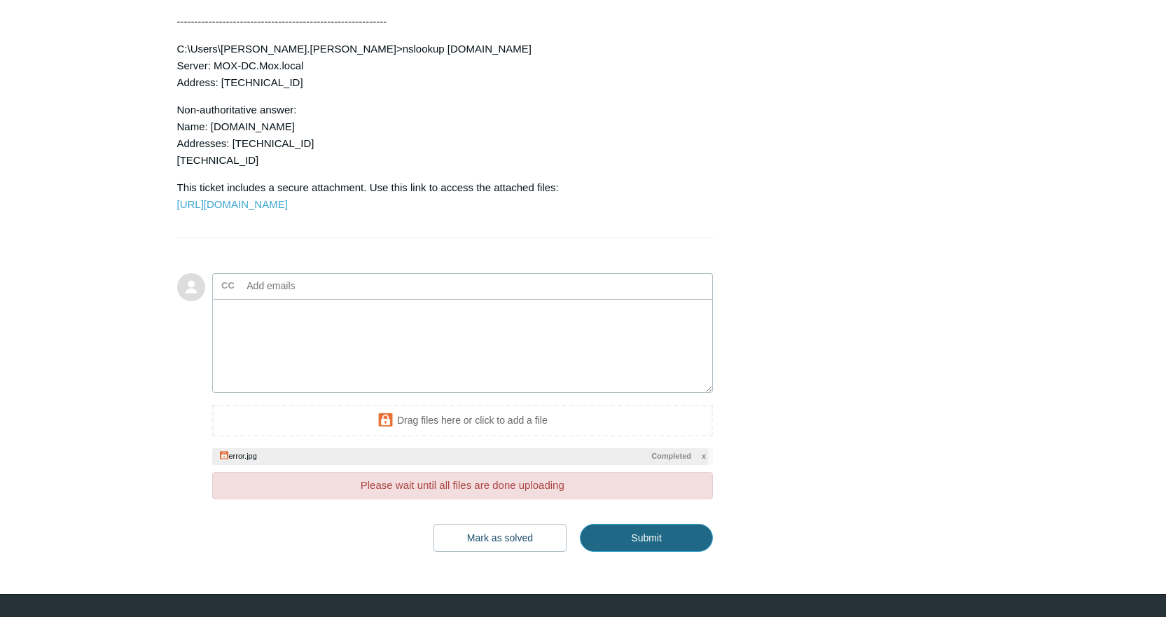
click at [672, 552] on input "Submit" at bounding box center [646, 538] width 133 height 28
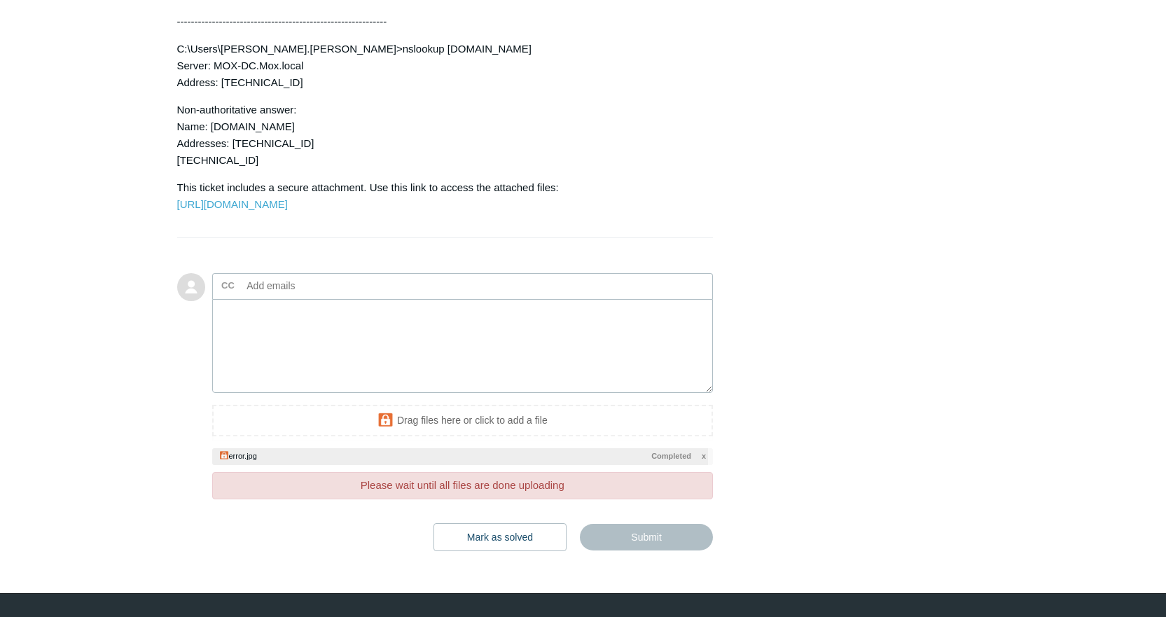
type textarea "This ticket includes a secure attachment. Use this link to access the attached …"
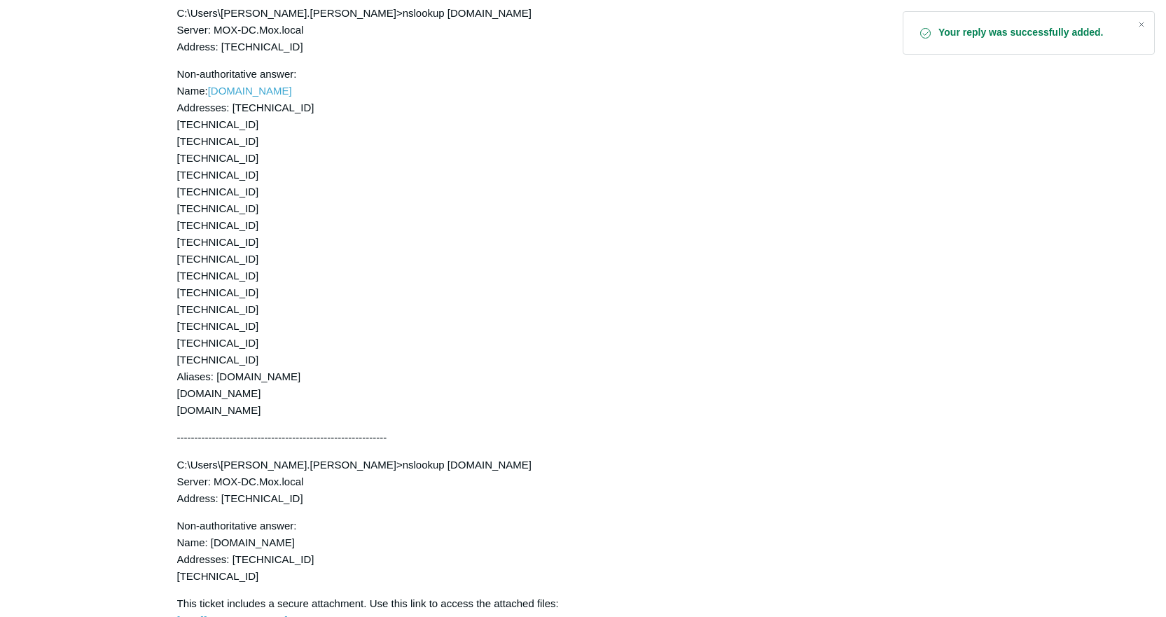
scroll to position [2327, 0]
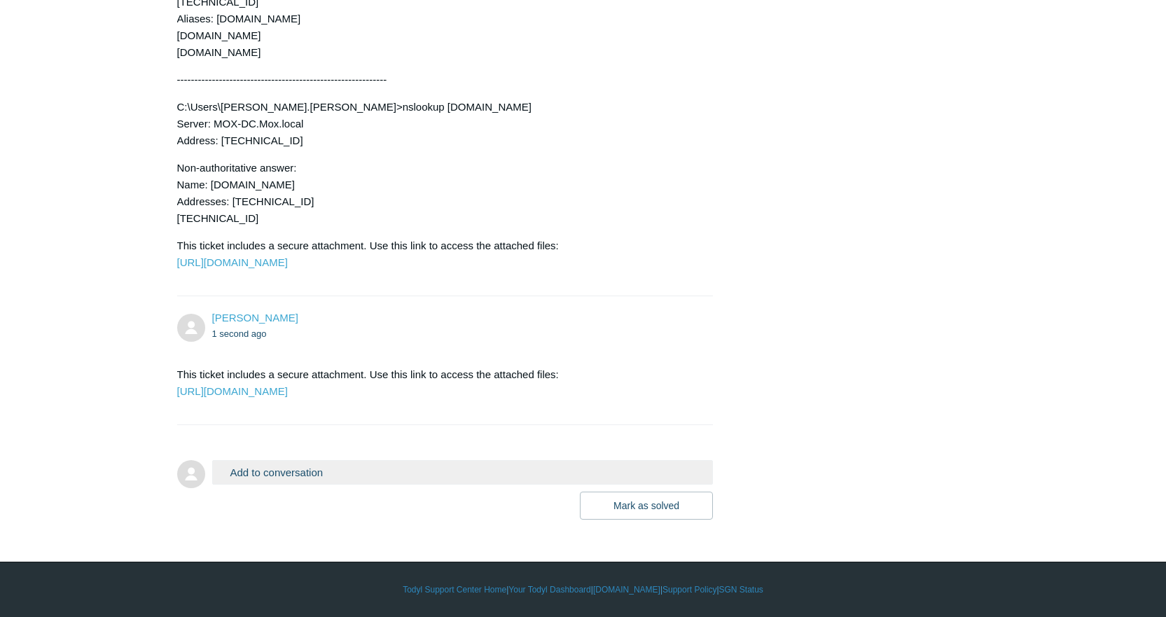
click at [371, 471] on button "Add to conversation" at bounding box center [463, 472] width 502 height 25
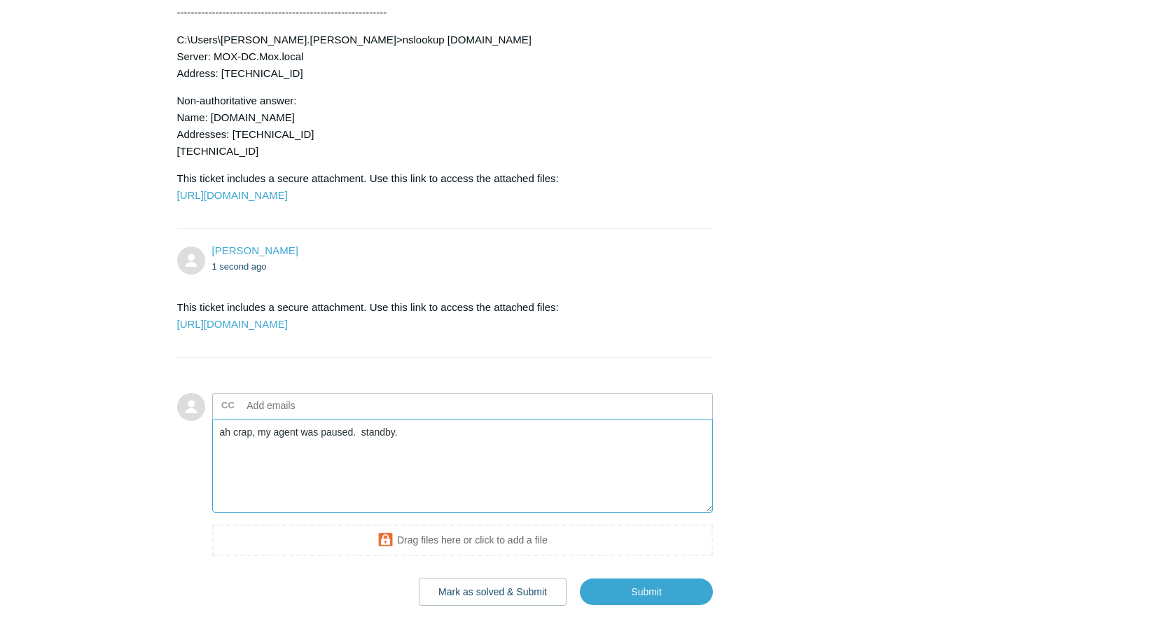
scroll to position [2481, 0]
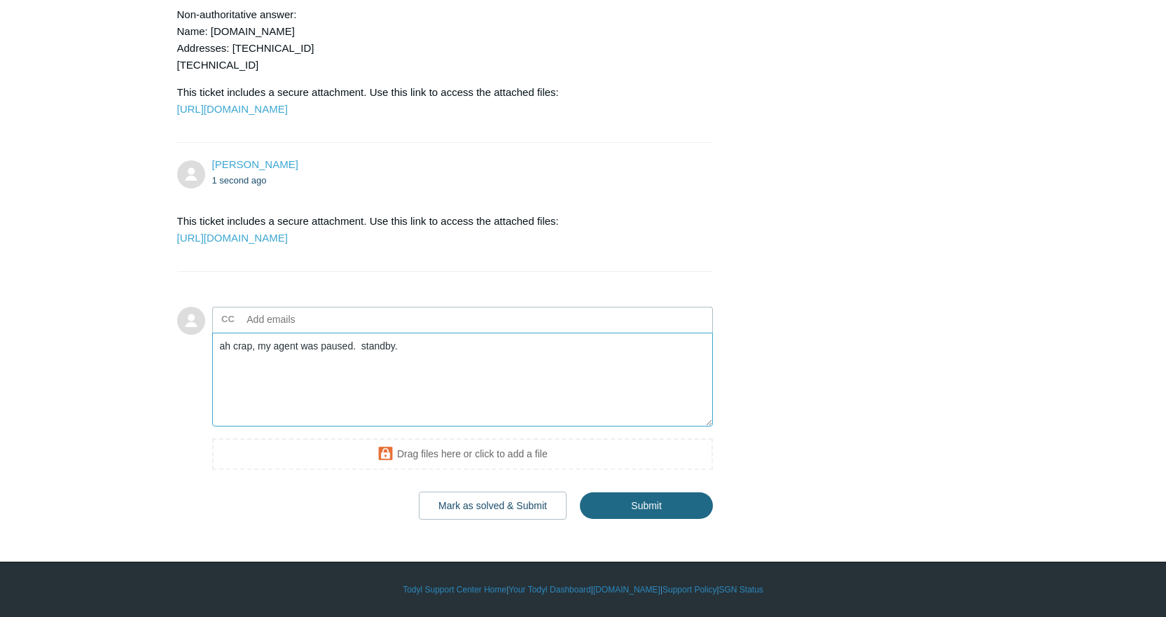
type textarea "ah crap, my agent was paused. standby."
click at [660, 497] on input "Submit" at bounding box center [646, 506] width 133 height 28
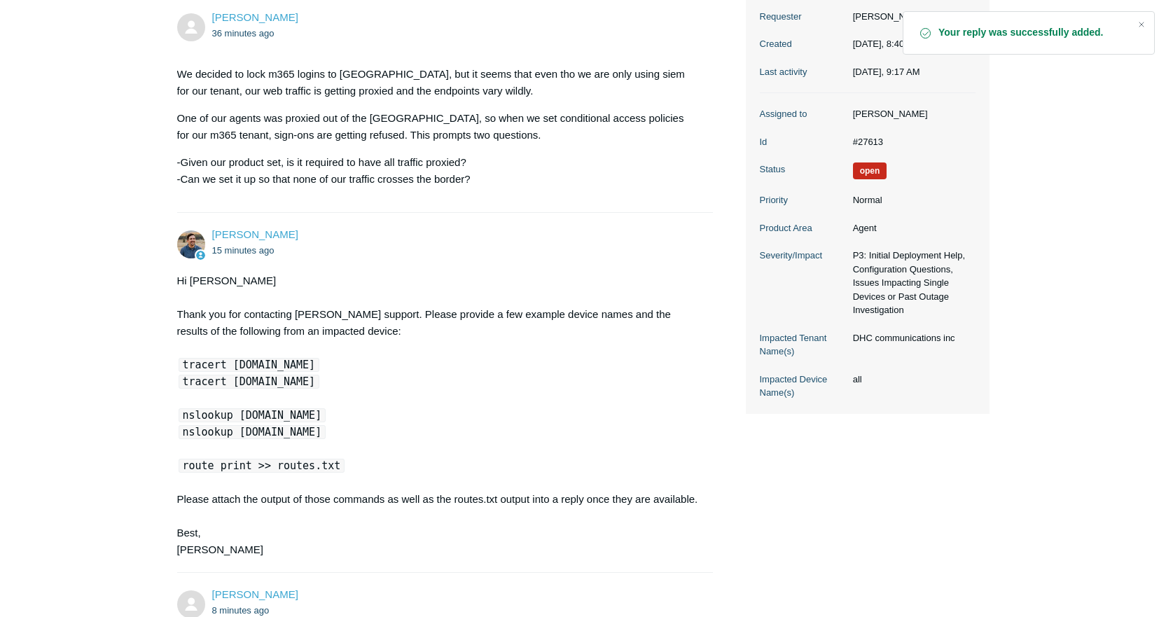
scroll to position [210, 0]
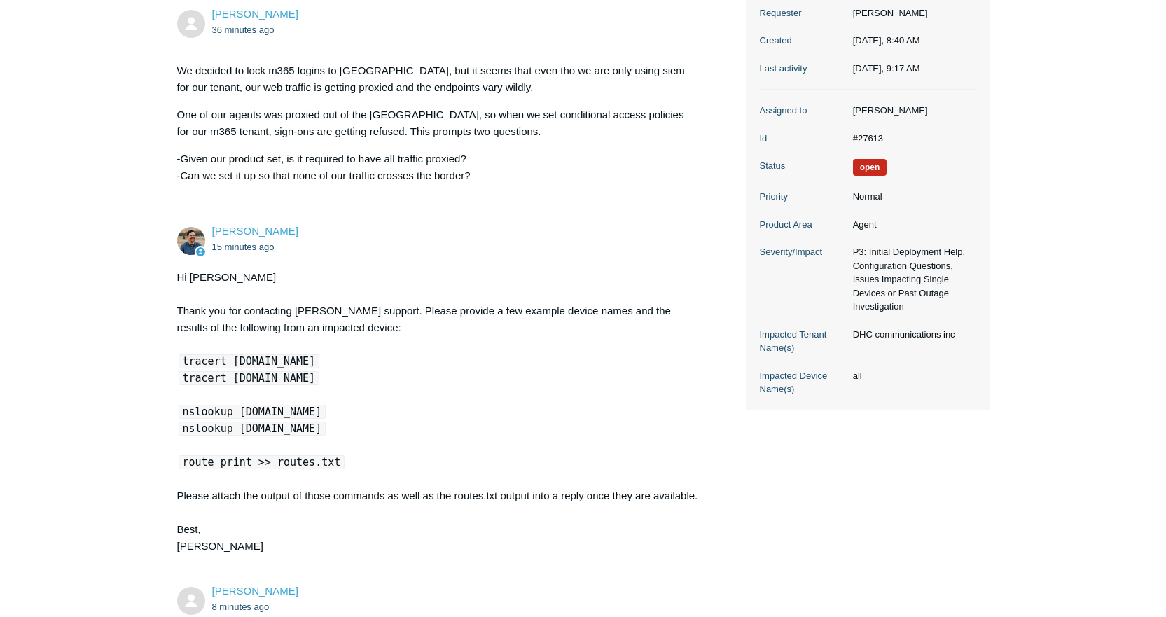
drag, startPoint x: 383, startPoint y: 411, endPoint x: 130, endPoint y: 413, distance: 253.6
copy code "nslookup [DOMAIN_NAME]"
click at [285, 429] on code "nslookup [DOMAIN_NAME]" at bounding box center [253, 429] width 148 height 14
click at [285, 428] on code "nslookup [DOMAIN_NAME]" at bounding box center [253, 429] width 148 height 14
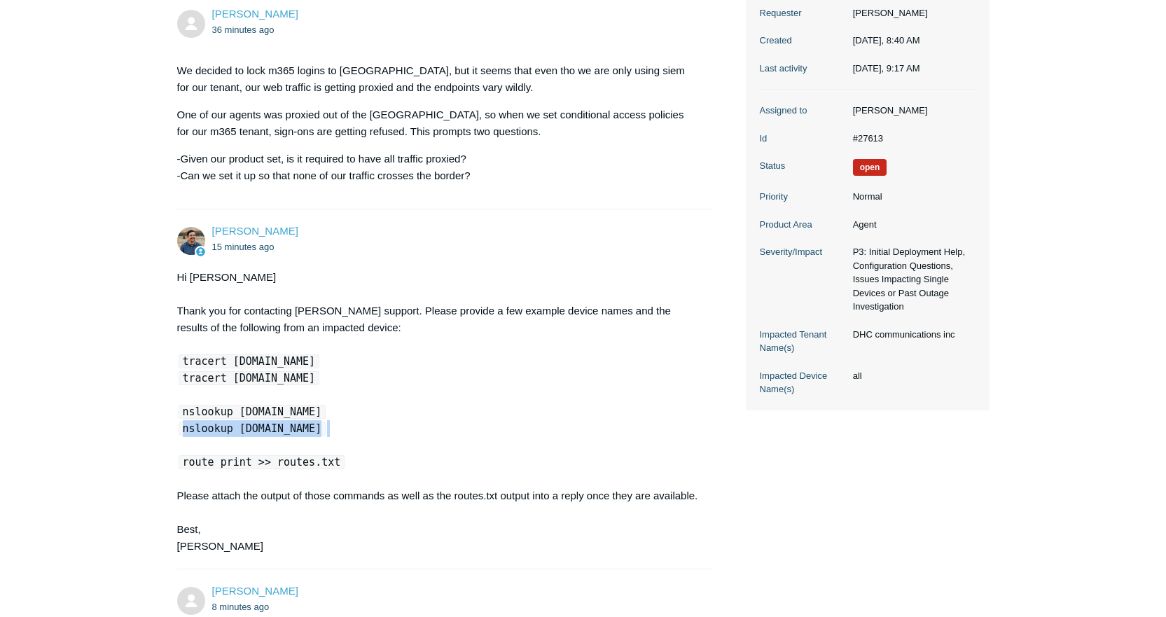
click at [285, 428] on code "nslookup [DOMAIN_NAME]" at bounding box center [253, 429] width 148 height 14
copy code "nslookup [DOMAIN_NAME]"
click at [255, 436] on div "Hi Derrick Thank you for contacting Todyl support. Please provide a few example…" at bounding box center [438, 412] width 523 height 286
click at [251, 432] on code "nslookup [DOMAIN_NAME]" at bounding box center [253, 429] width 148 height 14
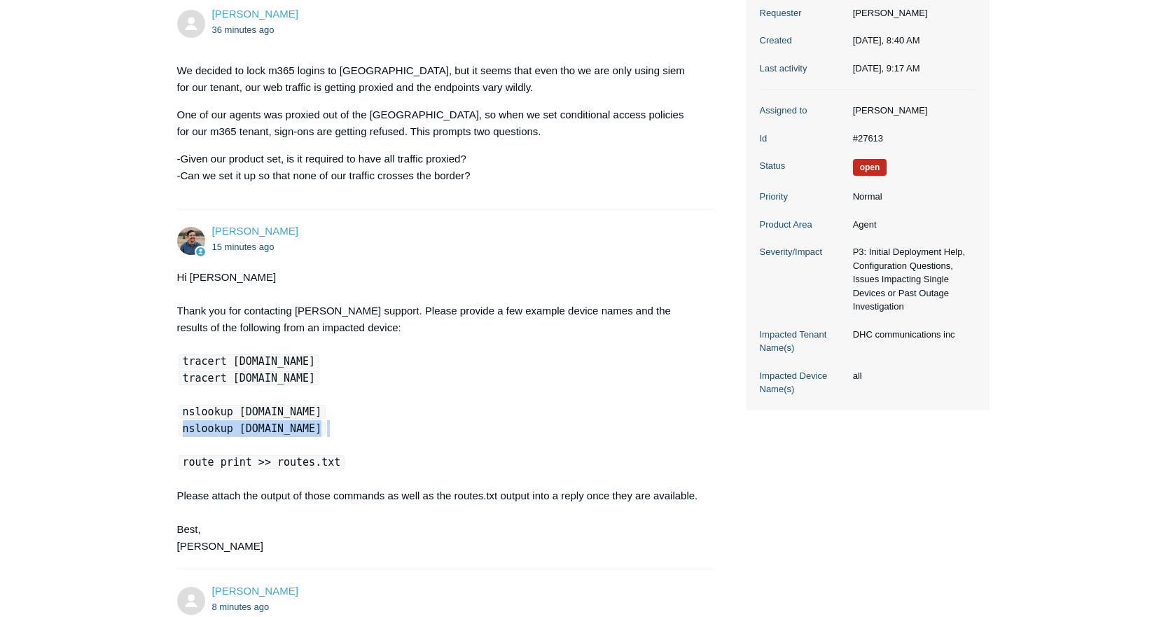
click at [251, 432] on code "nslookup [DOMAIN_NAME]" at bounding box center [253, 429] width 148 height 14
click at [259, 427] on code "nslookup [DOMAIN_NAME]" at bounding box center [253, 429] width 148 height 14
drag, startPoint x: 171, startPoint y: 425, endPoint x: 190, endPoint y: 427, distance: 19.0
click at [194, 429] on code "nslookup [DOMAIN_NAME]" at bounding box center [253, 429] width 148 height 14
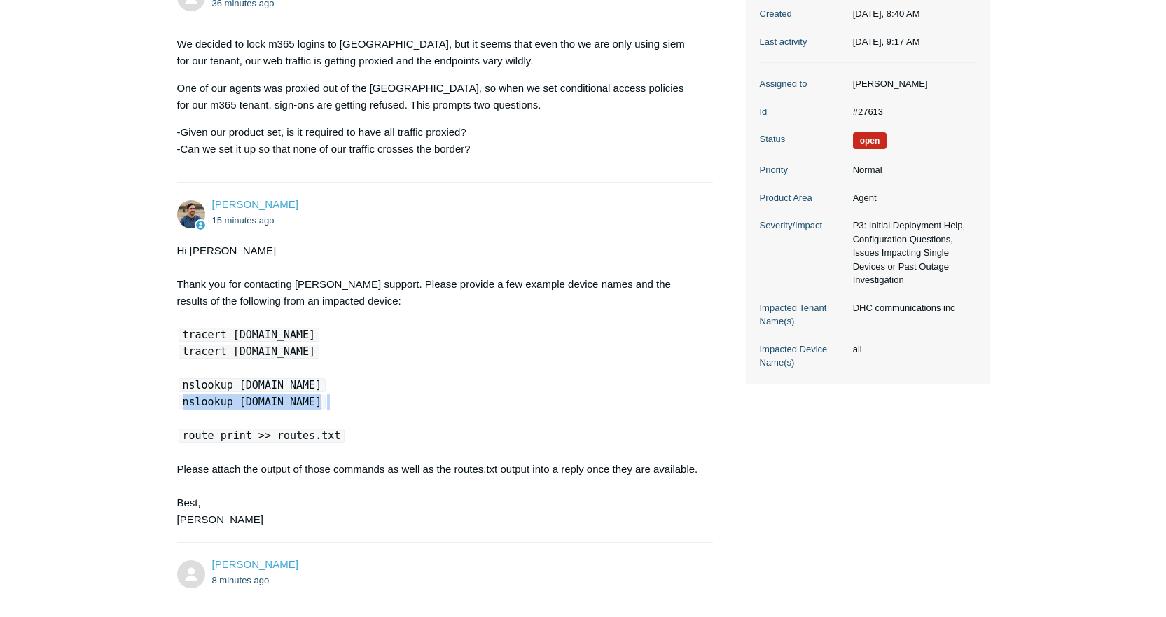
scroll to position [238, 0]
click at [299, 432] on code "route print >> routes.txt" at bounding box center [262, 434] width 167 height 14
drag, startPoint x: 311, startPoint y: 399, endPoint x: 165, endPoint y: 402, distance: 145.8
copy code "nslookup [DOMAIN_NAME]"
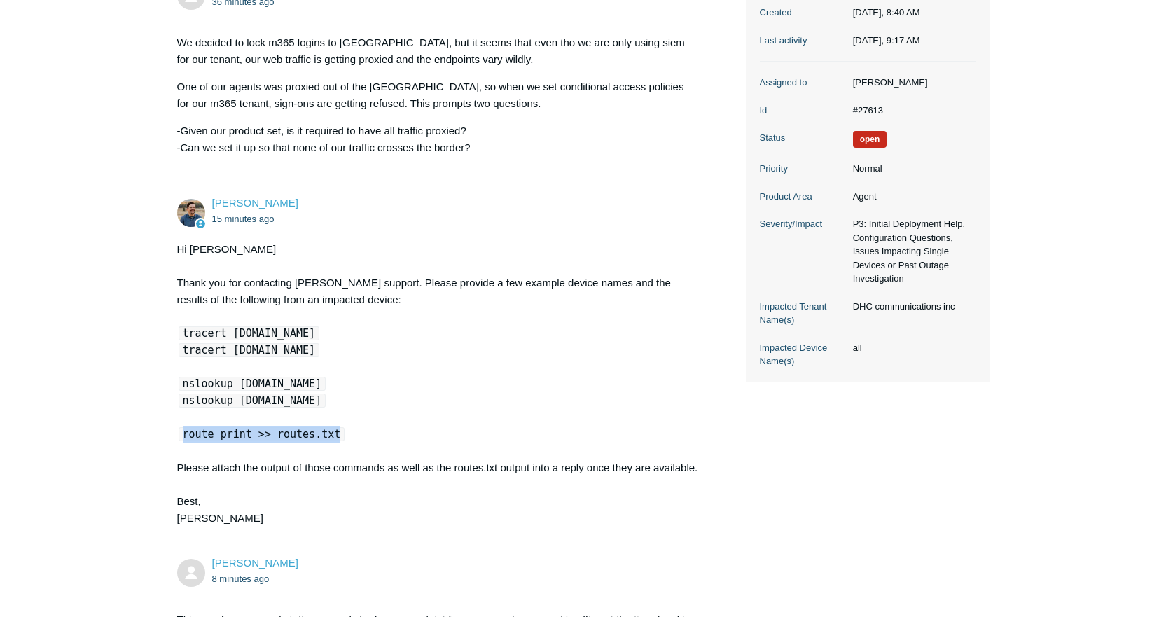
drag, startPoint x: 184, startPoint y: 432, endPoint x: 370, endPoint y: 433, distance: 186.4
click at [371, 435] on div "Hi Derrick Thank you for contacting Todyl support. Please provide a few example…" at bounding box center [438, 384] width 523 height 286
copy code "route print >> routes.txt"
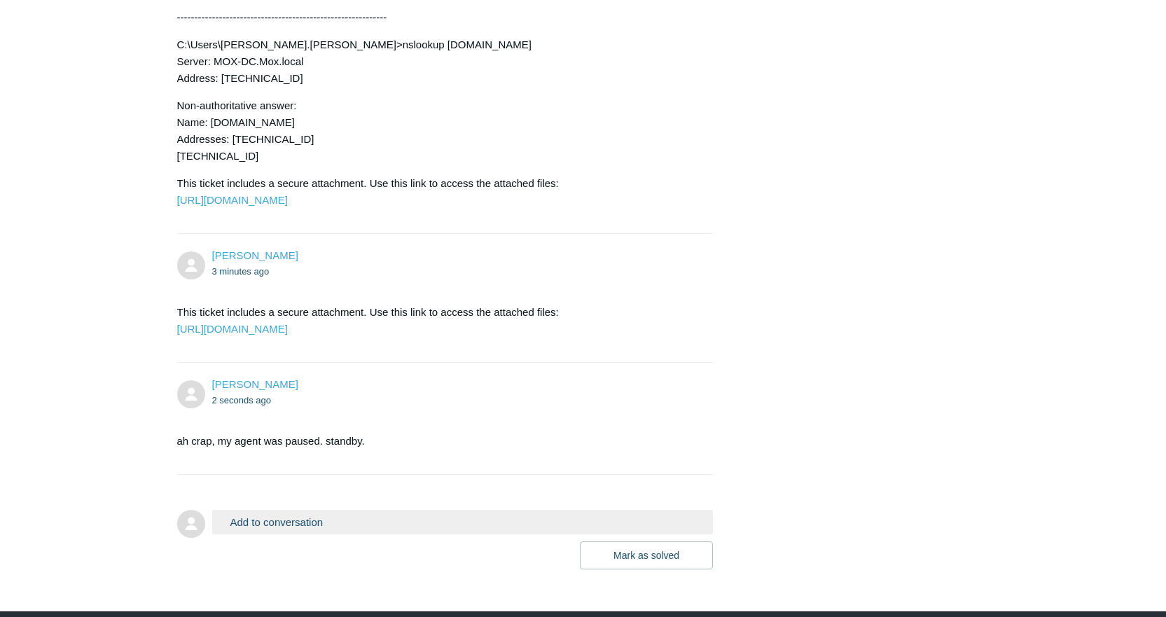
scroll to position [2439, 0]
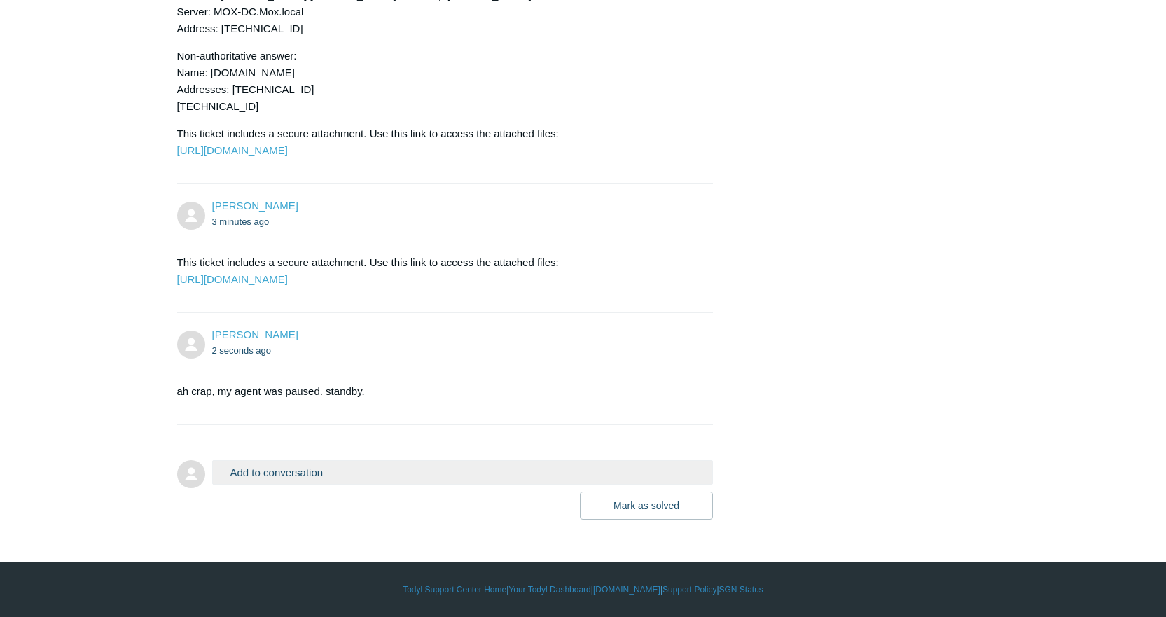
click at [280, 479] on button "Add to conversation" at bounding box center [463, 472] width 502 height 25
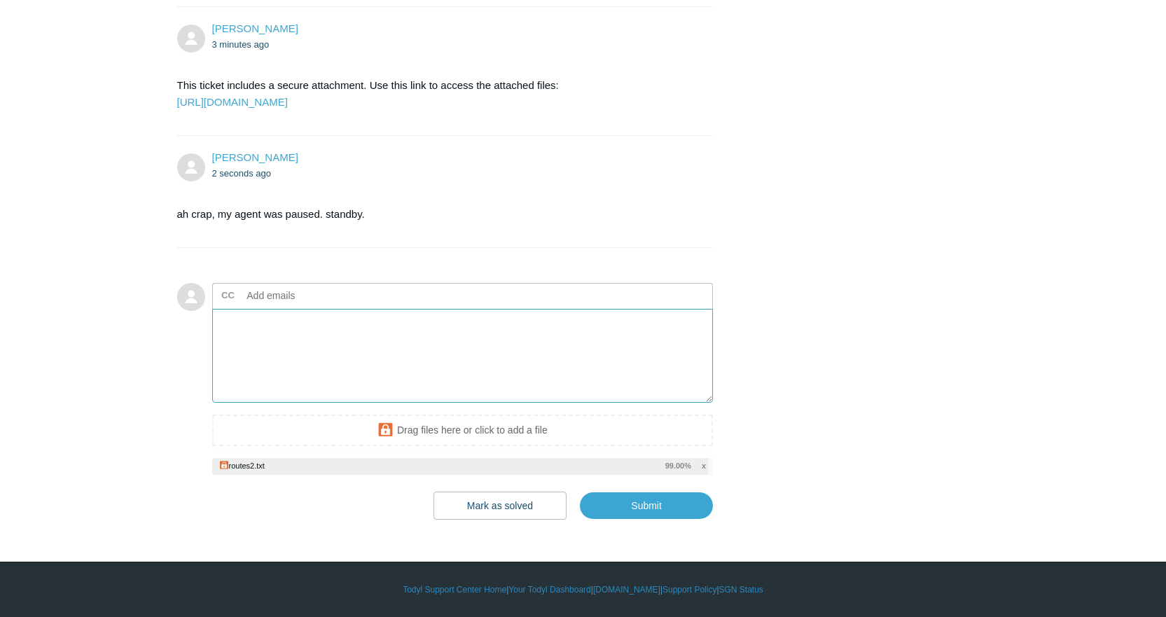
scroll to position [2617, 0]
click at [386, 327] on textarea "Add your reply" at bounding box center [463, 356] width 502 height 95
paste textarea "Microsoft Windows [Version 10.0.26100.4946] (c) Microsoft Corporation. All righ…"
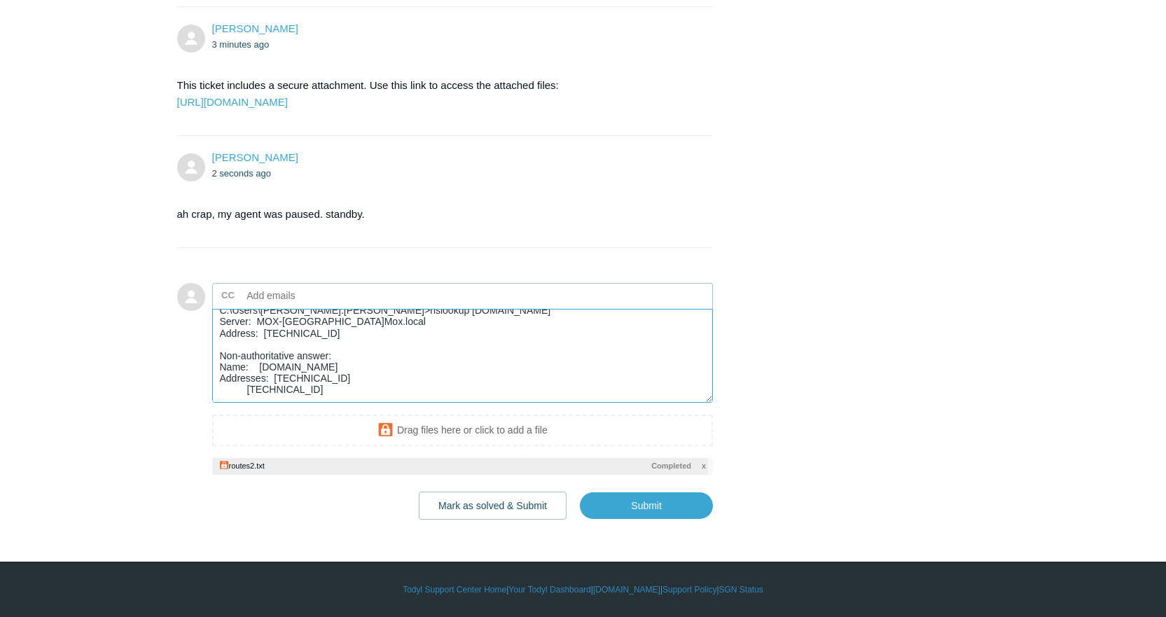
scroll to position [280, 0]
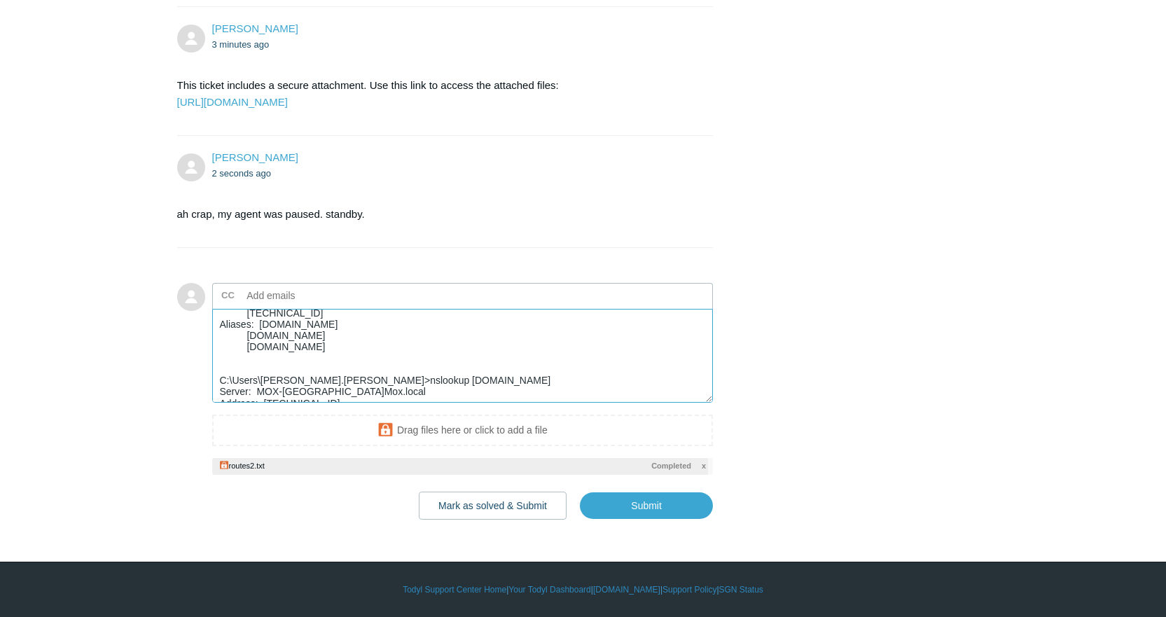
click at [301, 366] on textarea "Microsoft Windows [Version 10.0.26100.4946] (c) Microsoft Corporation. All righ…" at bounding box center [463, 356] width 502 height 95
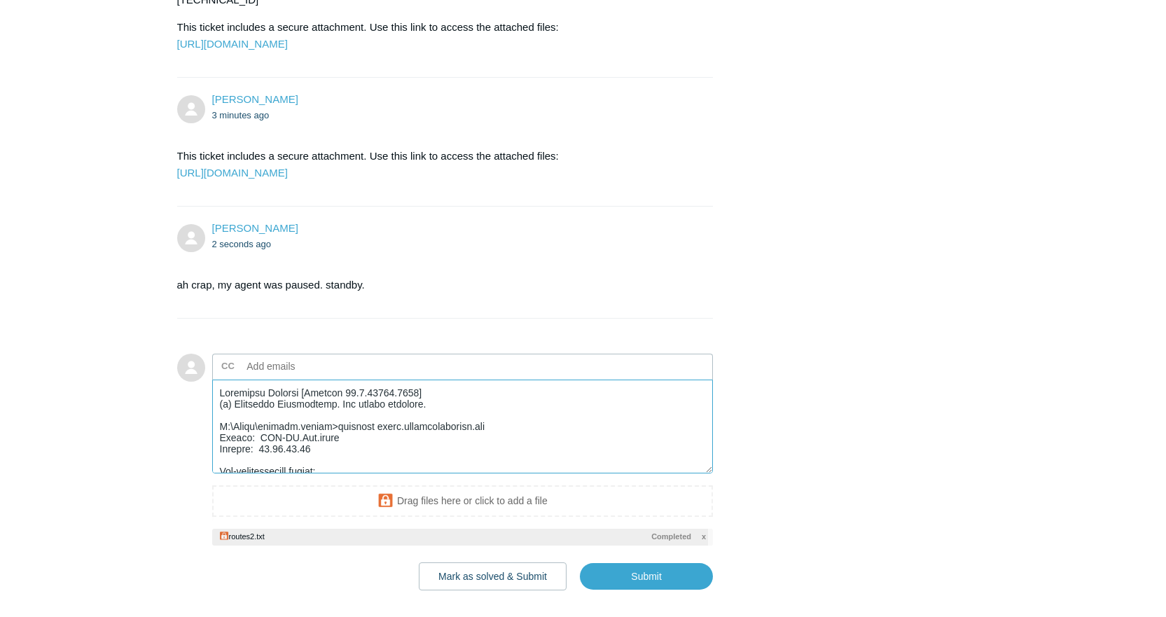
scroll to position [2336, 0]
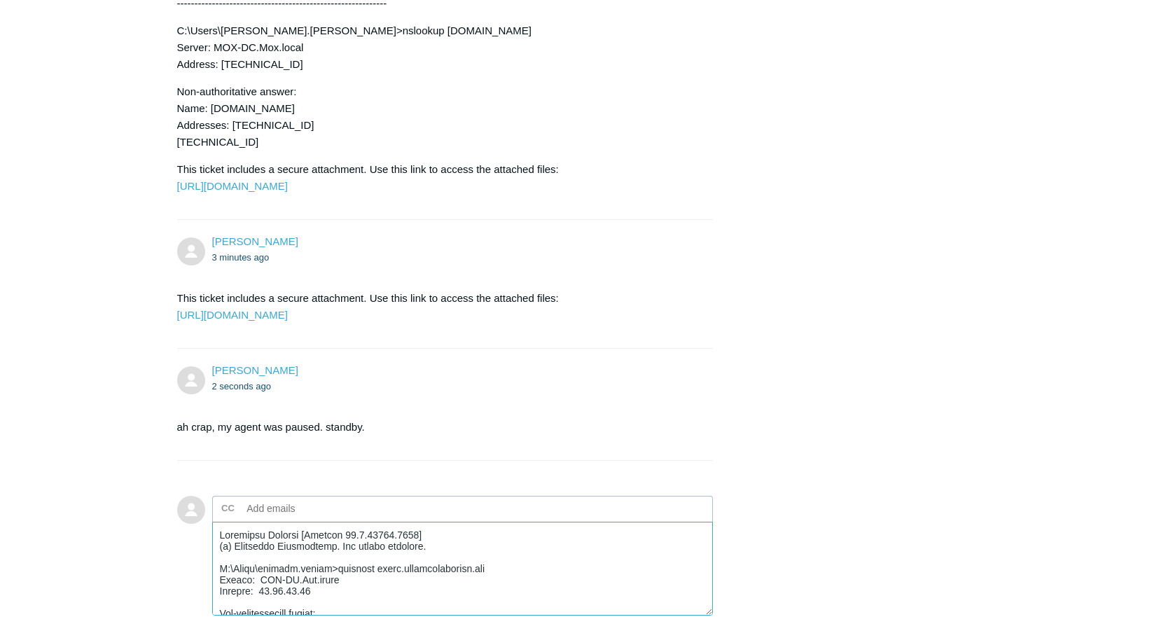
click at [220, 593] on textarea "Add your reply" at bounding box center [463, 569] width 502 height 95
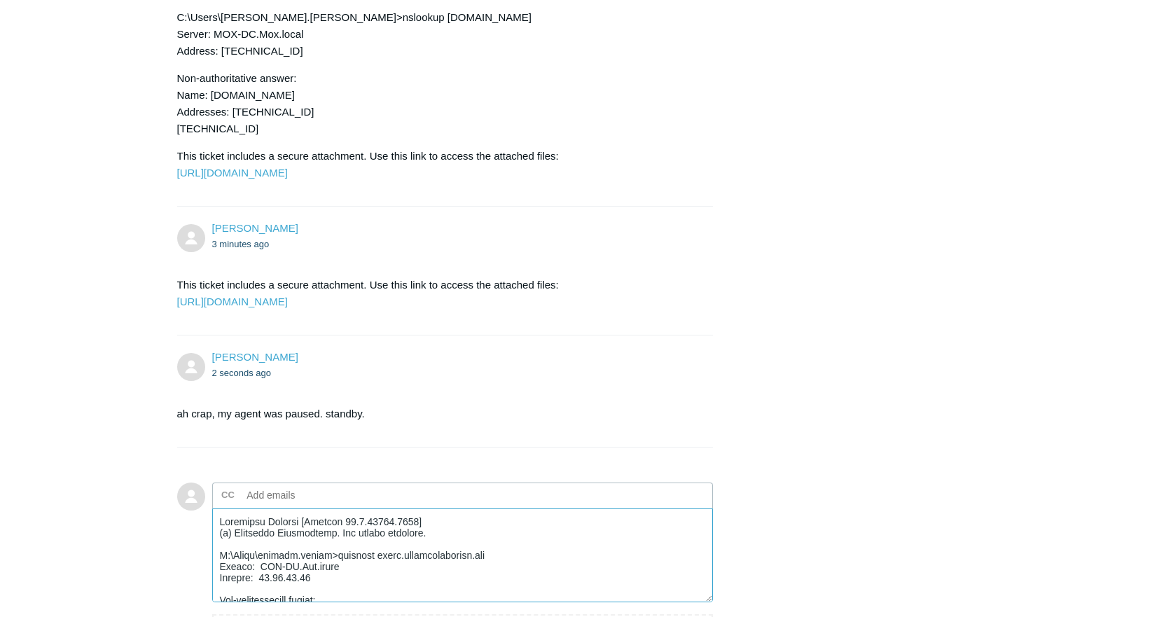
scroll to position [2361, 0]
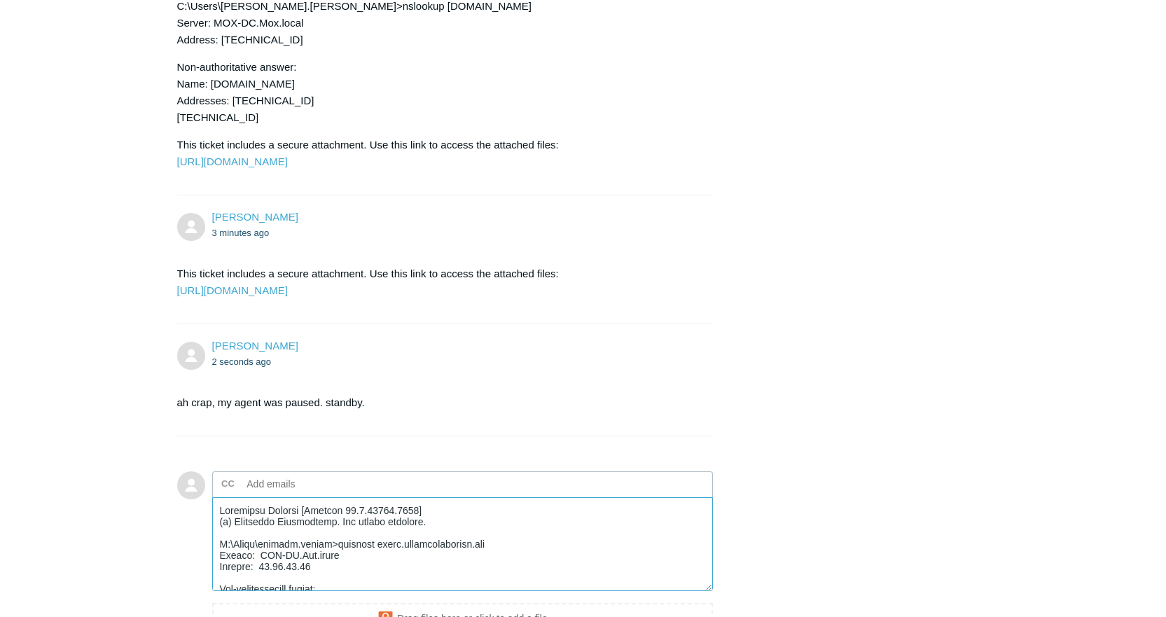
click at [240, 584] on textarea "Add your reply" at bounding box center [463, 544] width 502 height 95
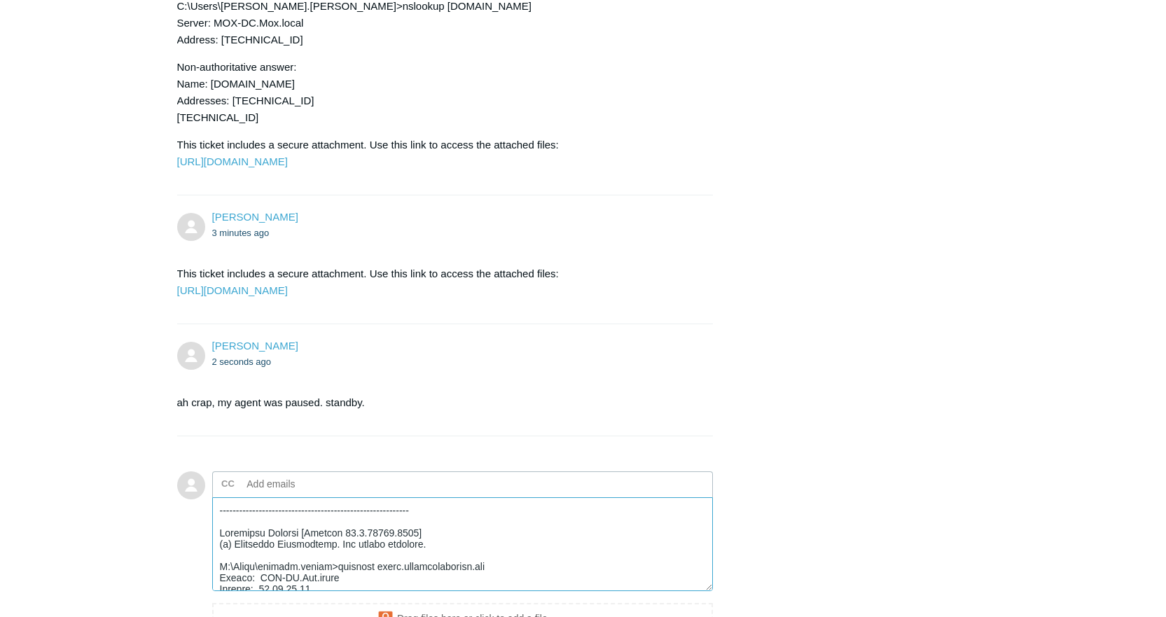
click at [294, 578] on textarea "Add your reply" at bounding box center [463, 544] width 502 height 95
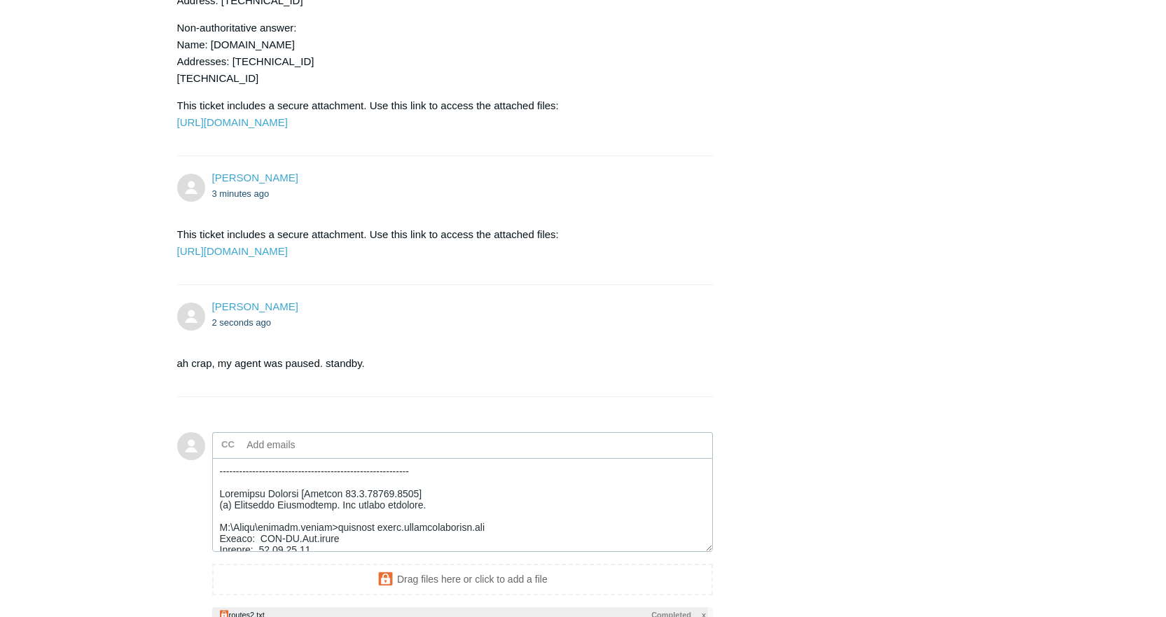
scroll to position [2617, 0]
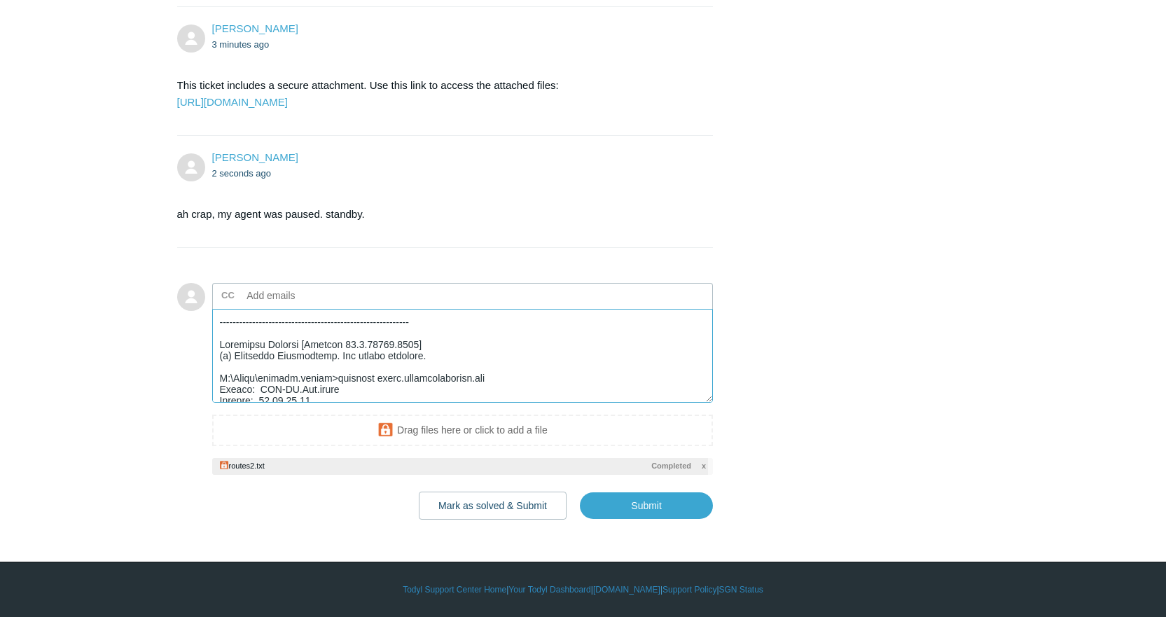
click at [284, 325] on textarea "Add your reply" at bounding box center [463, 356] width 502 height 95
paste textarea "C:\Users\derrick.hansen>tracert login.microsoftonline.com Tracing route to www.…"
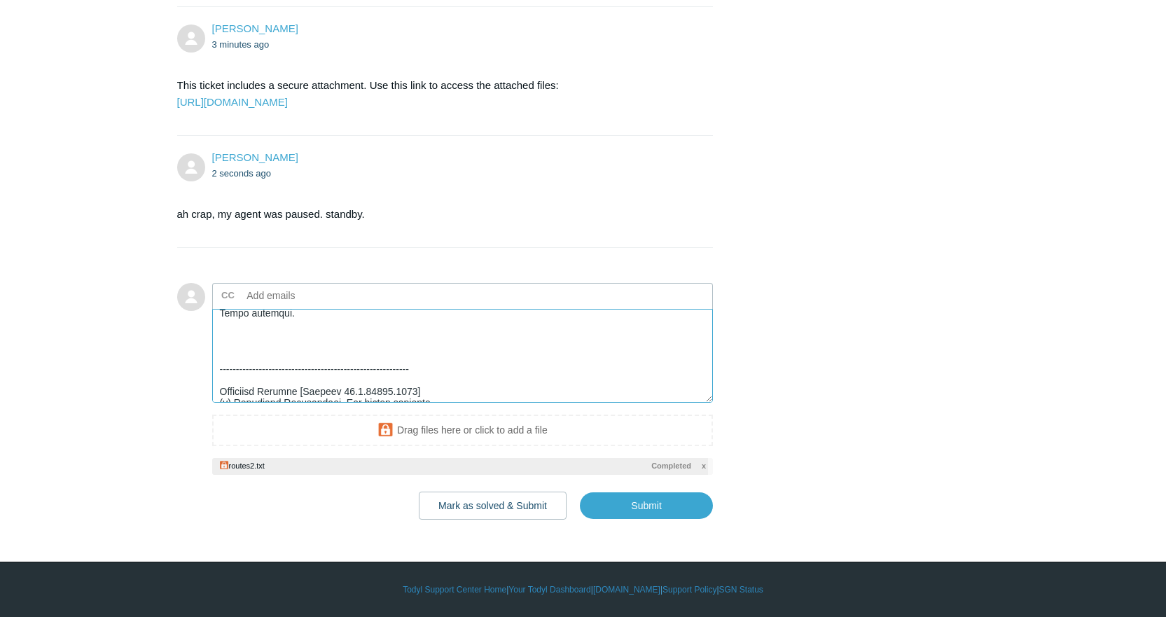
scroll to position [291, 0]
click at [381, 315] on textarea "Add your reply" at bounding box center [463, 356] width 502 height 95
click at [369, 326] on textarea "Add your reply" at bounding box center [463, 356] width 502 height 95
click at [397, 332] on textarea "Add your reply" at bounding box center [463, 356] width 502 height 95
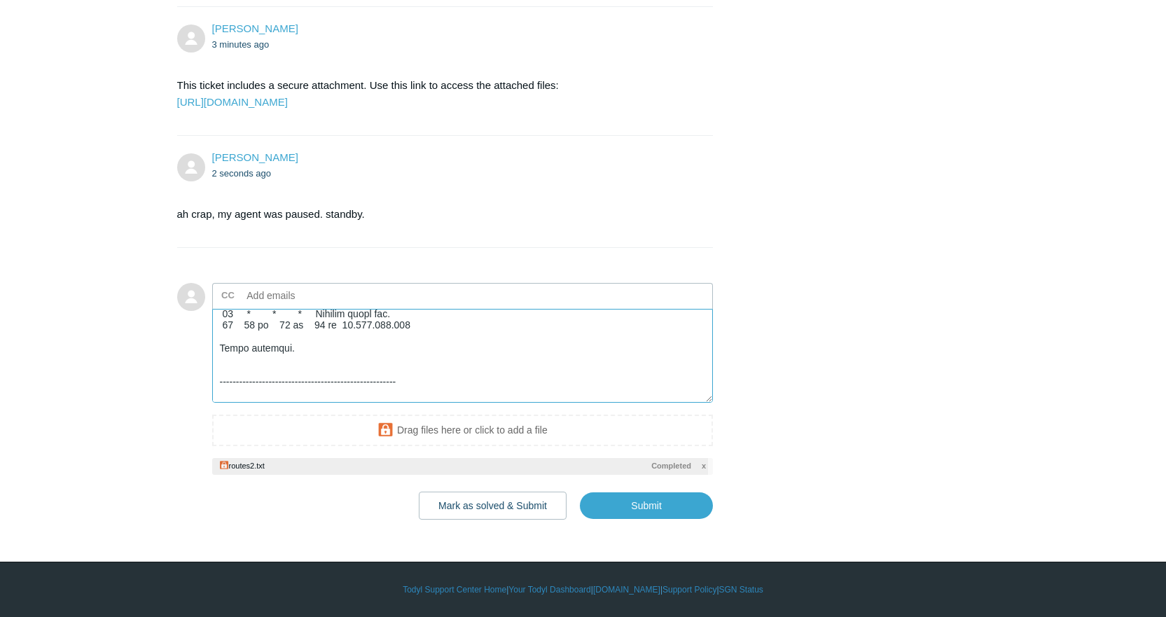
scroll to position [254, 0]
click at [305, 385] on textarea "Add your reply" at bounding box center [463, 356] width 502 height 95
click at [303, 392] on textarea "Add your reply" at bounding box center [463, 356] width 502 height 95
paste textarea "C:\Users\derrick.hansen>tracert office365.com Tracing route to office365.com [2…"
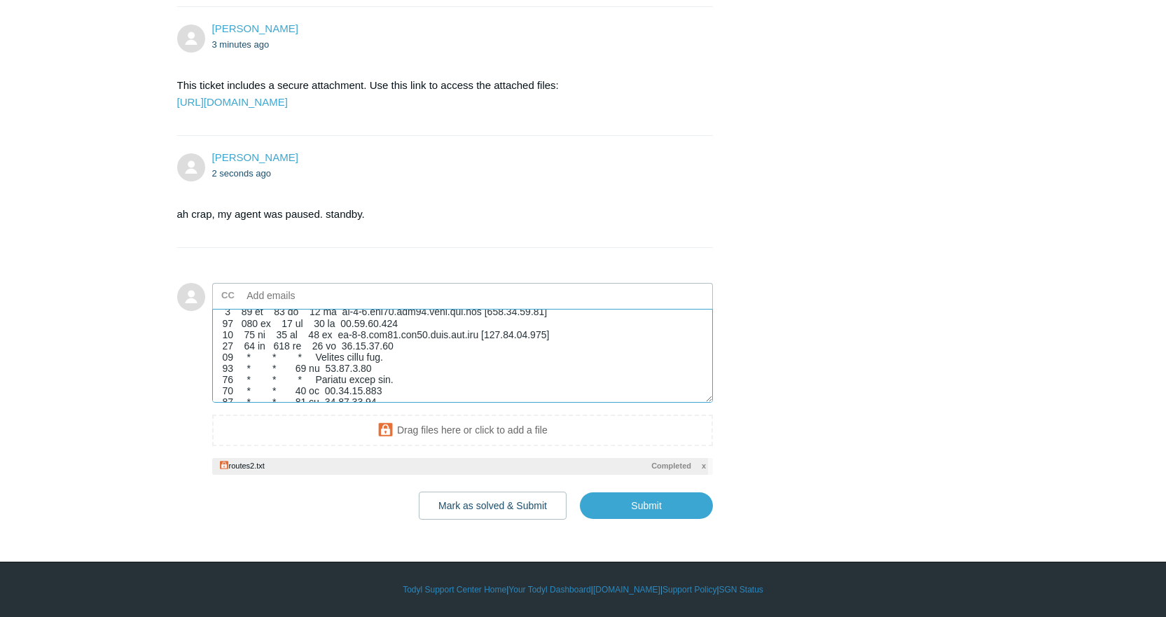
scroll to position [490, 0]
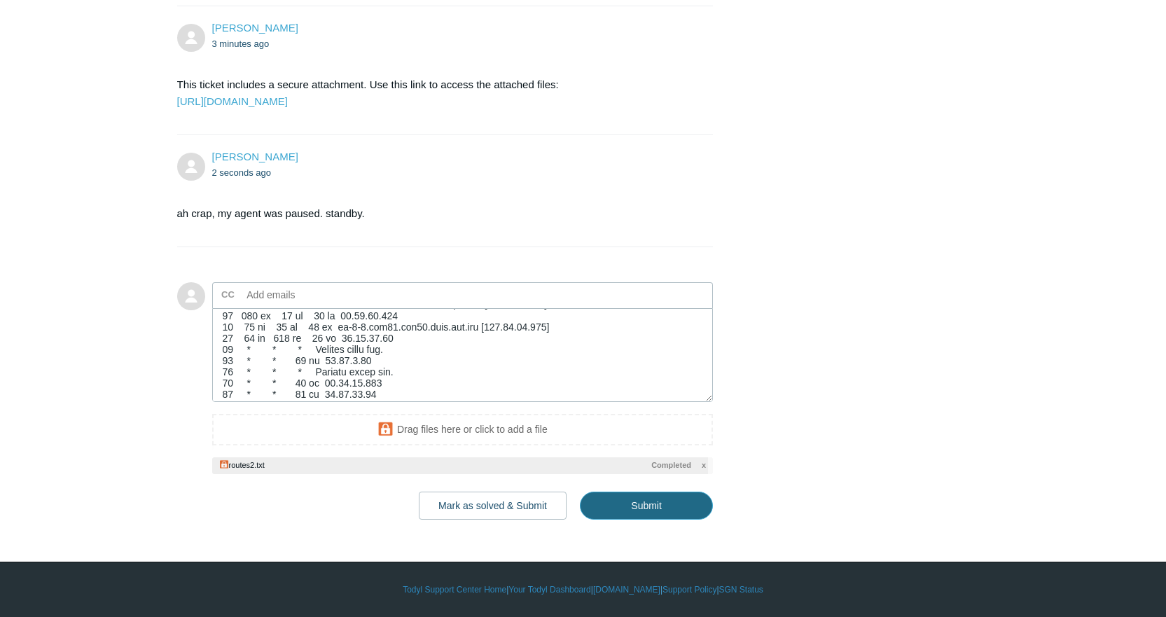
click at [663, 517] on input "Submit" at bounding box center [646, 506] width 133 height 28
type textarea "C:\Users\derrick.hansen>tracert login.microsoftonline.com Tracing route to www.…"
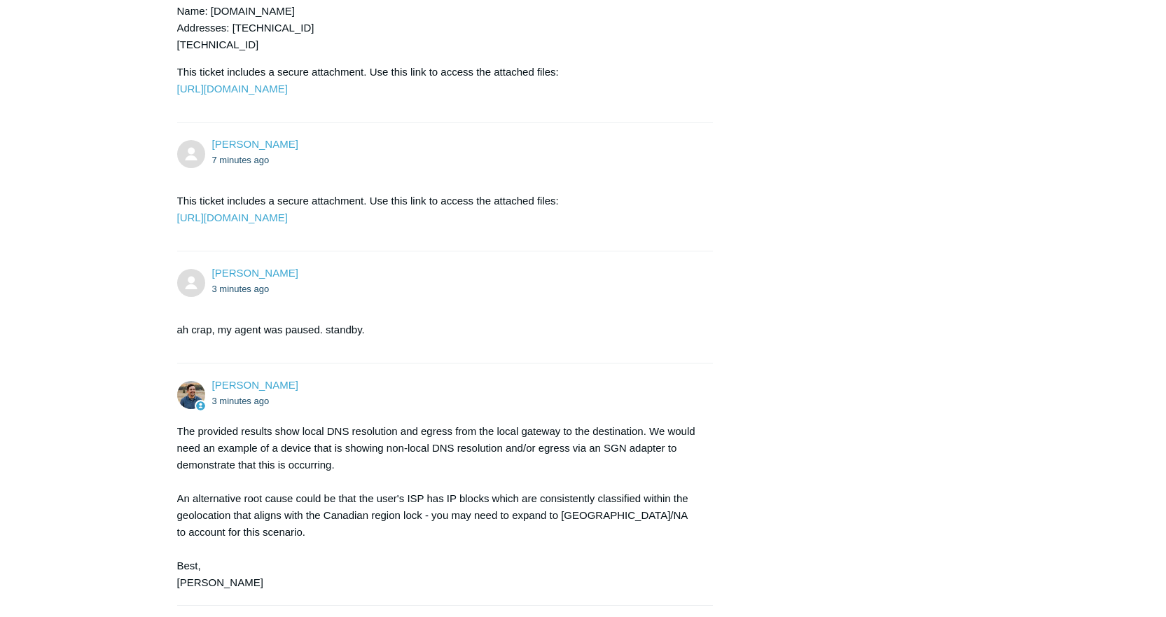
scroll to position [2620, 0]
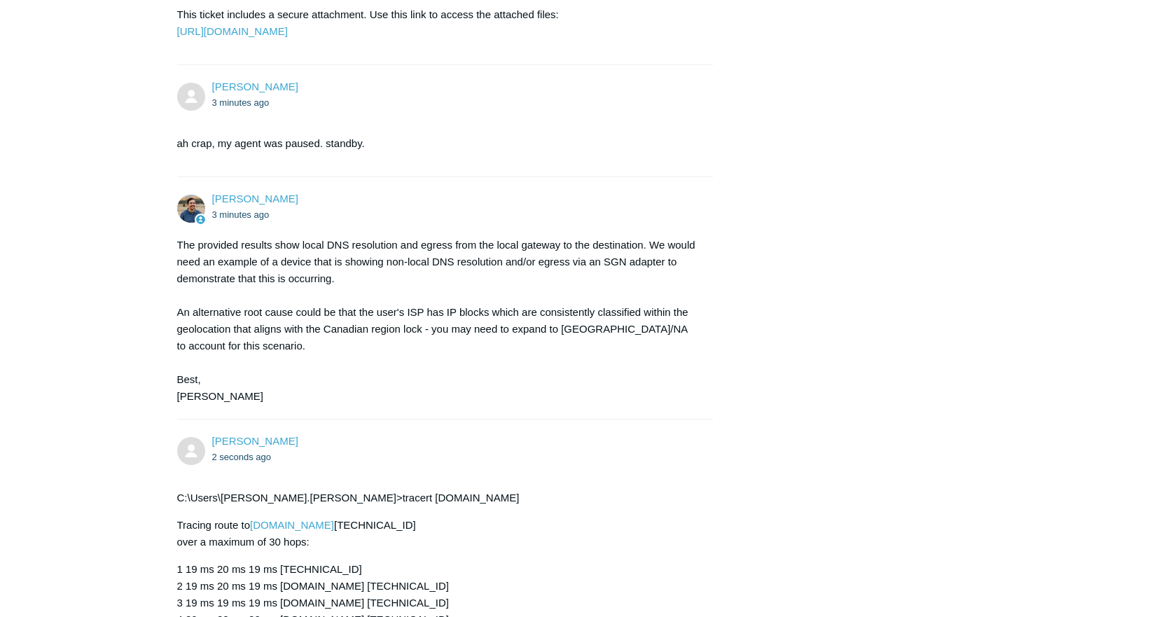
click at [298, 40] on p "This ticket includes a secure attachment. Use this link to access the attached …" at bounding box center [438, 23] width 523 height 34
click at [288, 37] on link "[URL][DOMAIN_NAME]" at bounding box center [232, 31] width 111 height 12
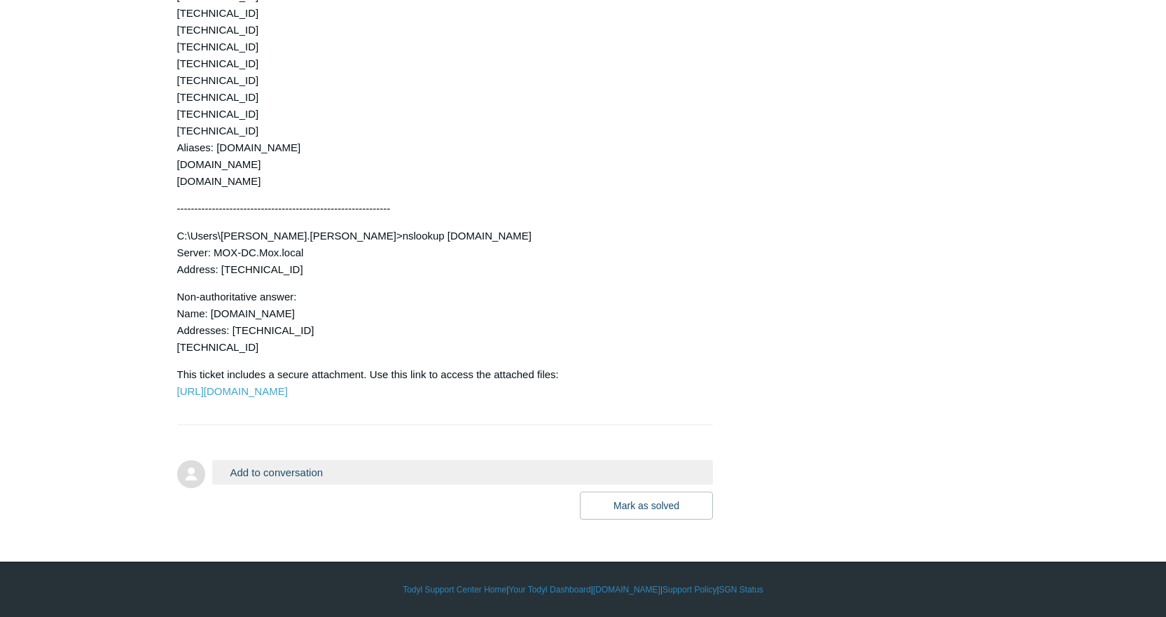
scroll to position [4442, 0]
click at [296, 470] on button "Add to conversation" at bounding box center [463, 472] width 502 height 25
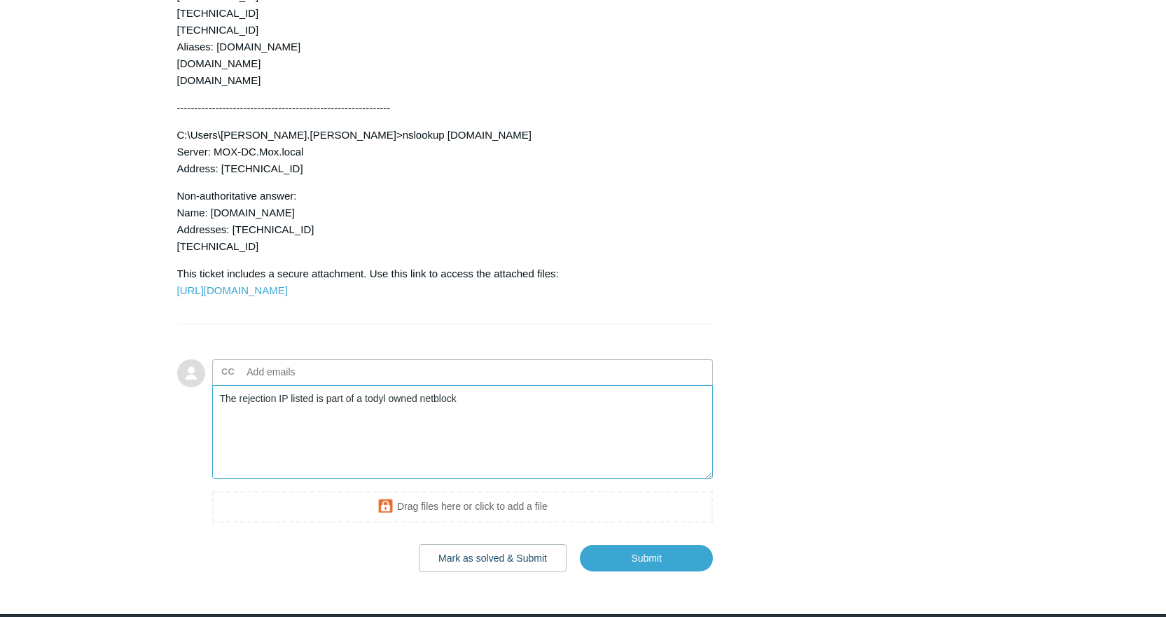
click at [315, 480] on textarea "The rejection IP listed is part of a todyl owned netblock" at bounding box center [463, 432] width 502 height 95
click at [644, 480] on textarea "The rejection IP listed in the m365 error is part of a todyl owned netblock" at bounding box center [463, 432] width 502 height 95
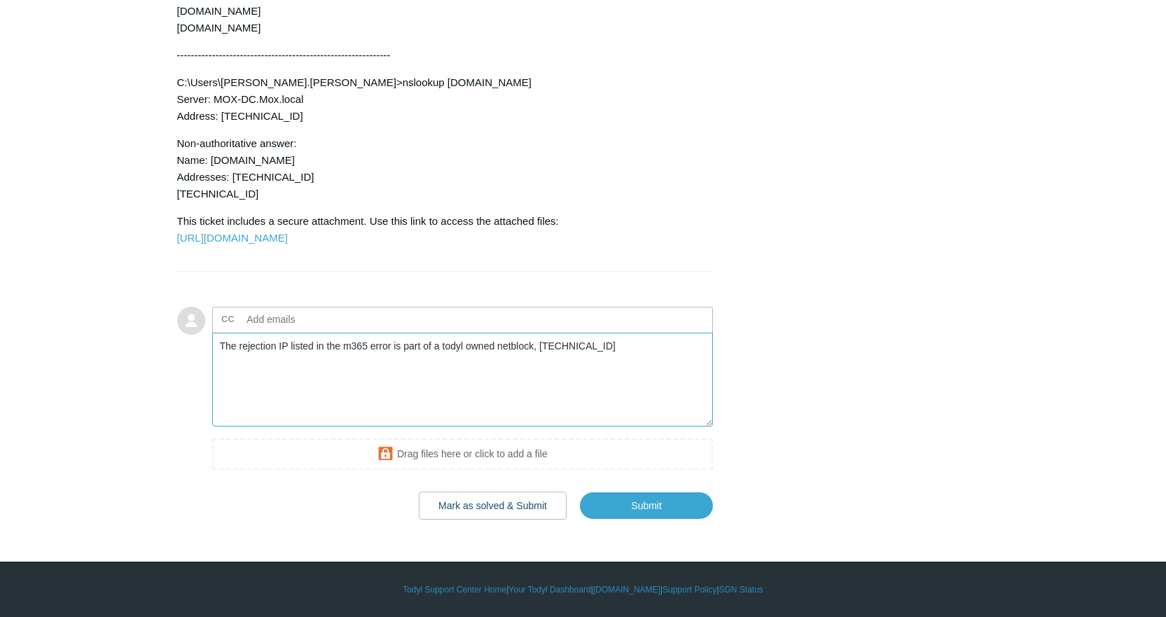
scroll to position [4595, 0]
type textarea "The rejection IP listed in the m365 error is part of a todyl owned netblock, [T…"
click at [612, 497] on input "Submit" at bounding box center [646, 506] width 133 height 28
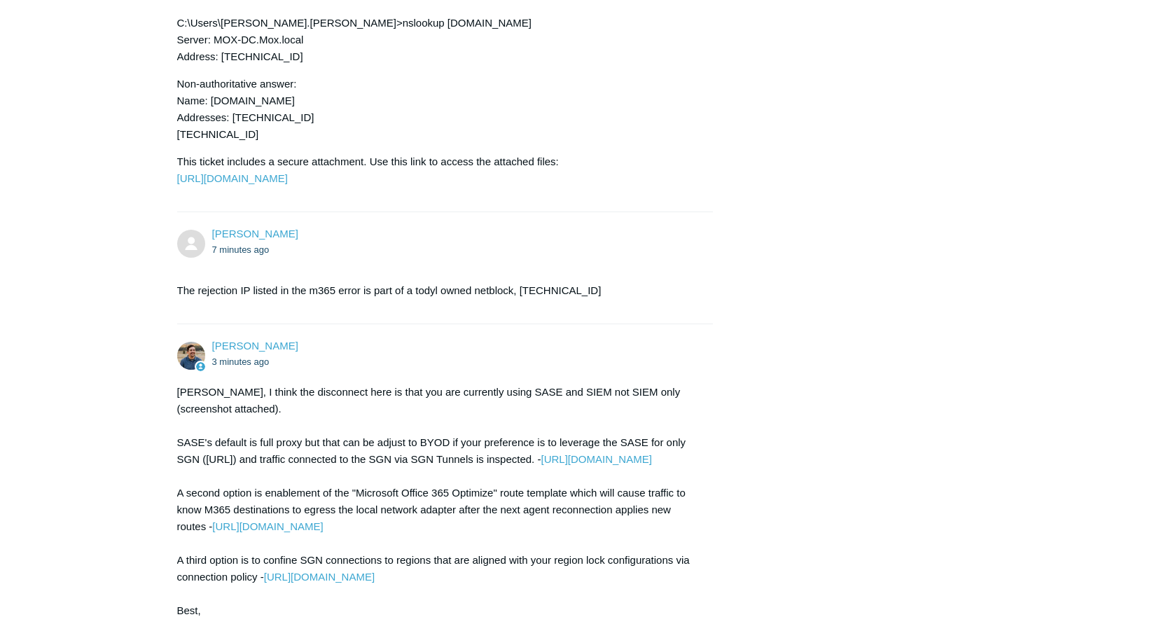
scroll to position [4929, 0]
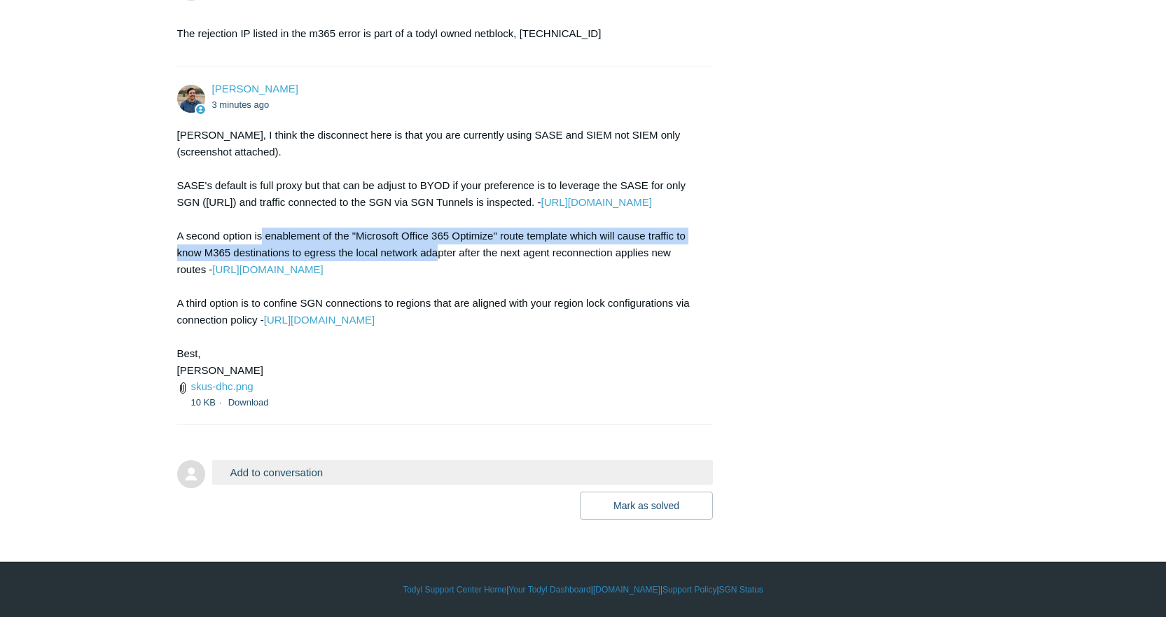
drag, startPoint x: 262, startPoint y: 235, endPoint x: 436, endPoint y: 255, distance: 174.9
click at [436, 255] on div "[PERSON_NAME], I think the disconnect here is that you are currently using SASE…" at bounding box center [438, 253] width 523 height 252
click at [375, 324] on link "[URL][DOMAIN_NAME]" at bounding box center [319, 320] width 111 height 12
